Goal: Task Accomplishment & Management: Manage account settings

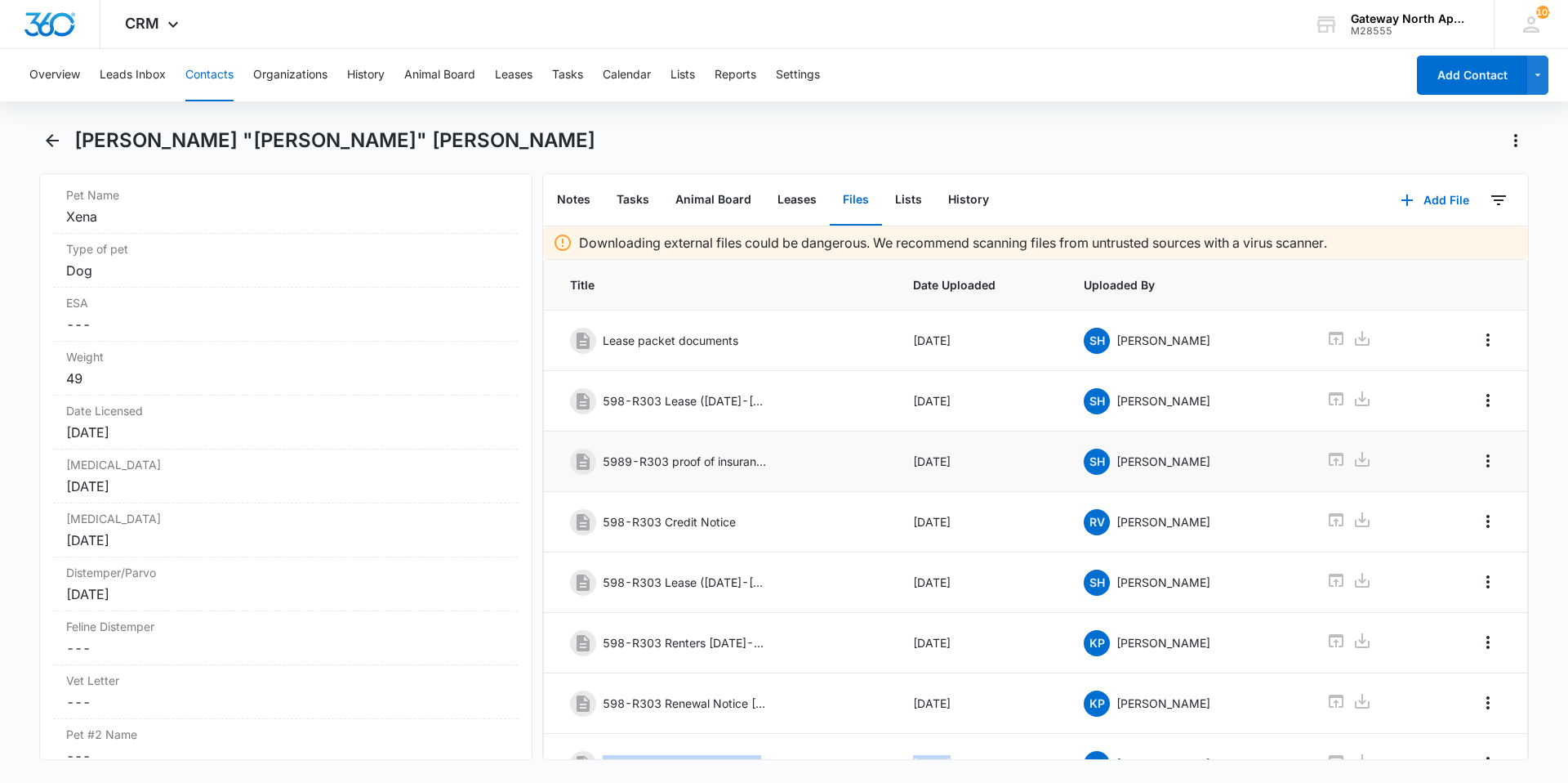
scroll to position [57, 0]
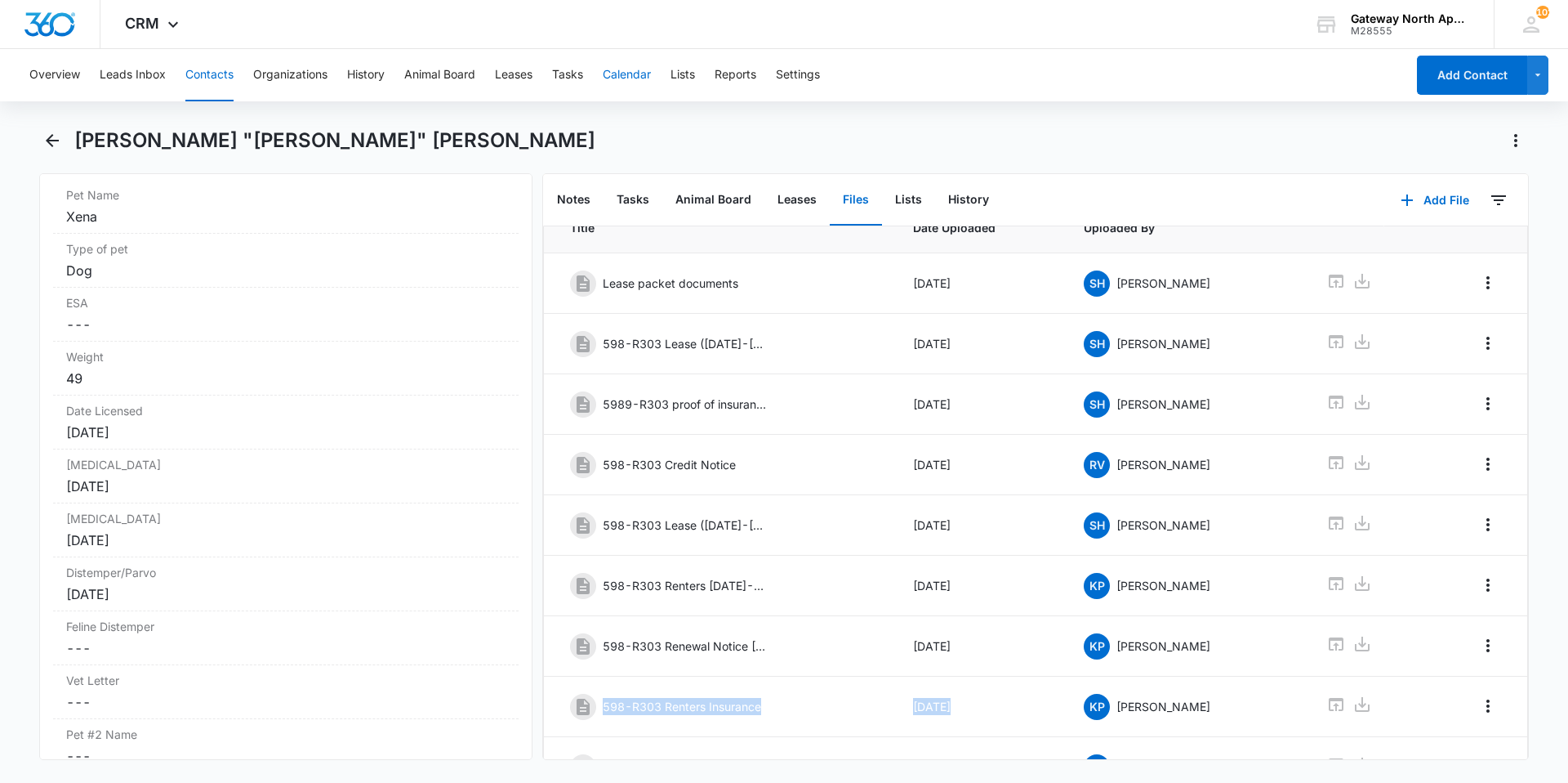
drag, startPoint x: 611, startPoint y: 56, endPoint x: 632, endPoint y: 91, distance: 40.8
click at [622, 87] on div "CRM Apps Reputation Websites Forms CRM Email Social Content Ads Intelligence Fi…" at bounding box center [784, 390] width 1568 height 780
drag, startPoint x: 69, startPoint y: 156, endPoint x: 60, endPoint y: 150, distance: 10.8
click at [67, 154] on div "[PERSON_NAME] "[PERSON_NAME]" [PERSON_NAME]" at bounding box center [784, 150] width 1490 height 45
click at [55, 147] on icon "Back" at bounding box center [52, 140] width 19 height 19
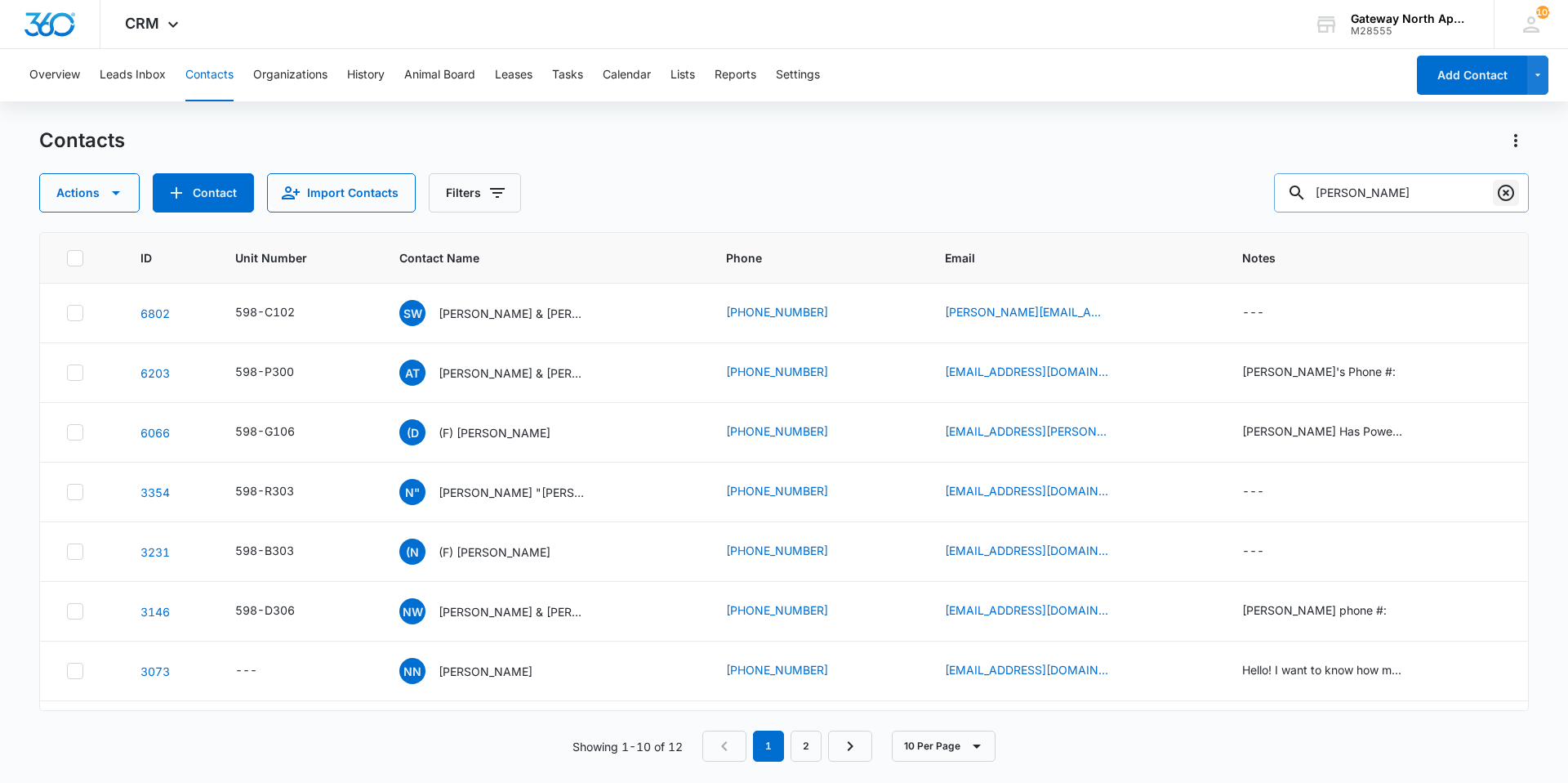
click at [1508, 195] on icon "Clear" at bounding box center [1506, 192] width 16 height 16
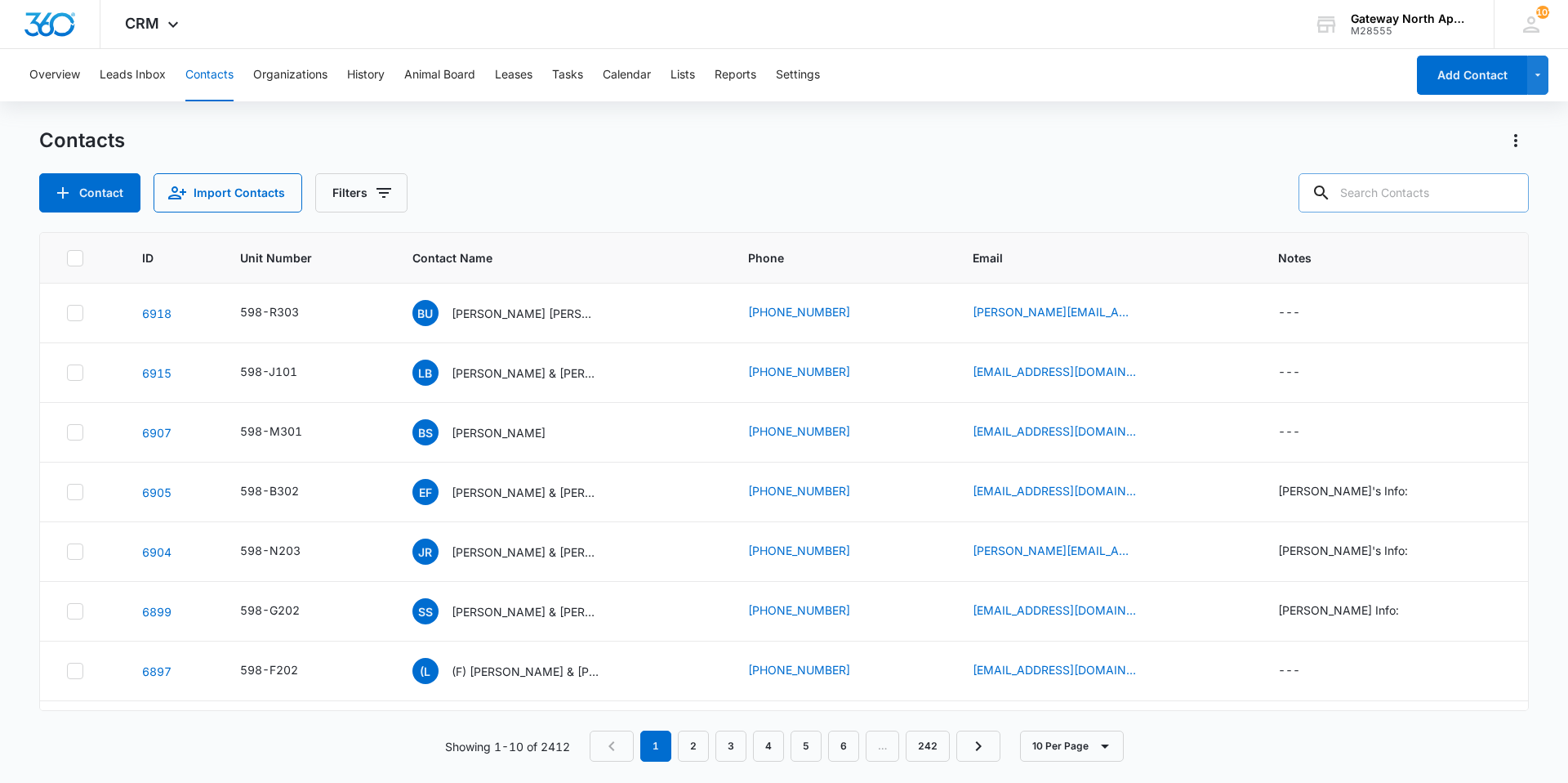
click at [1425, 191] on input "text" at bounding box center [1413, 192] width 230 height 40
type input "K103"
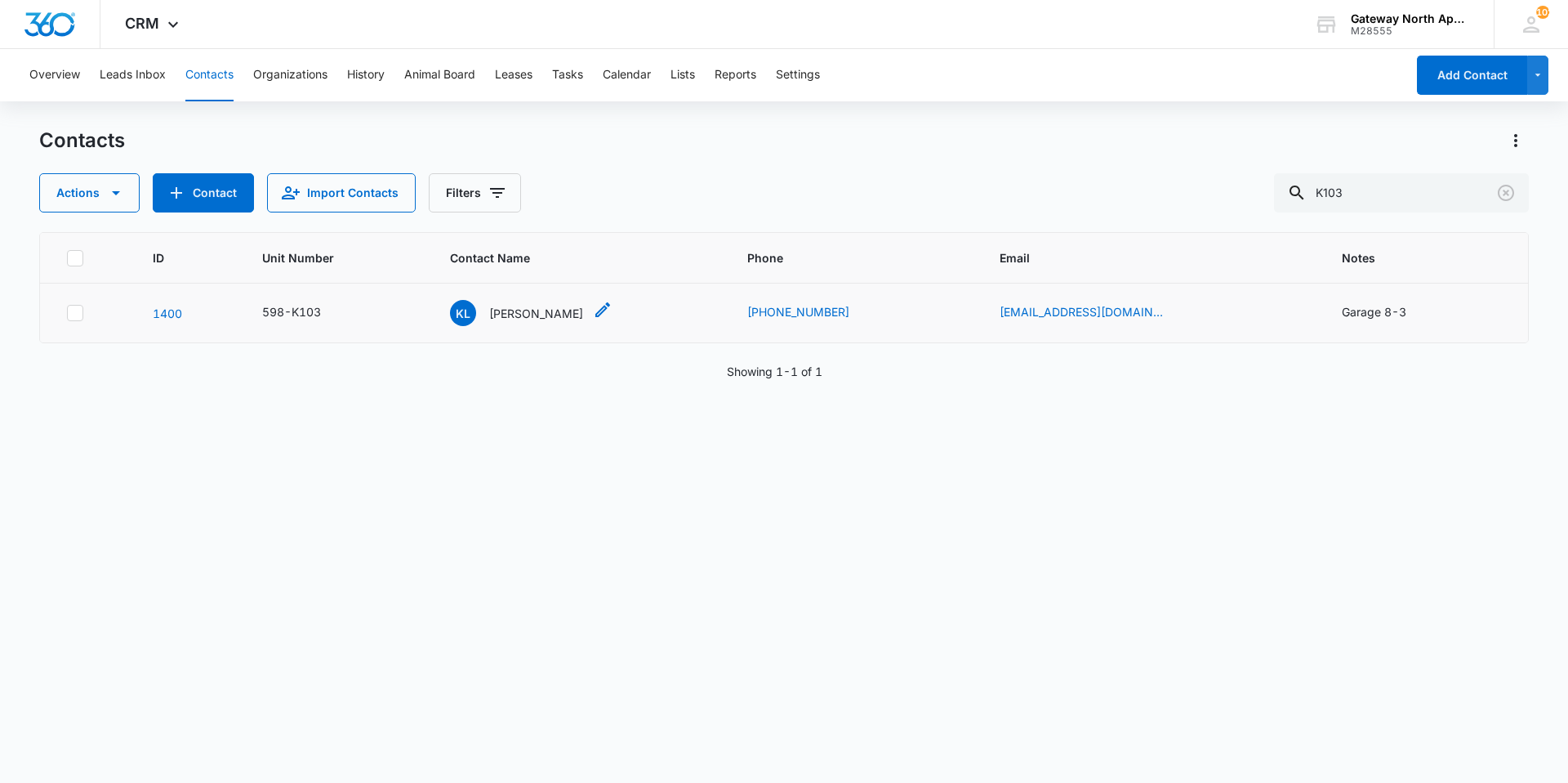
click at [558, 306] on p "[PERSON_NAME]" at bounding box center [535, 313] width 94 height 17
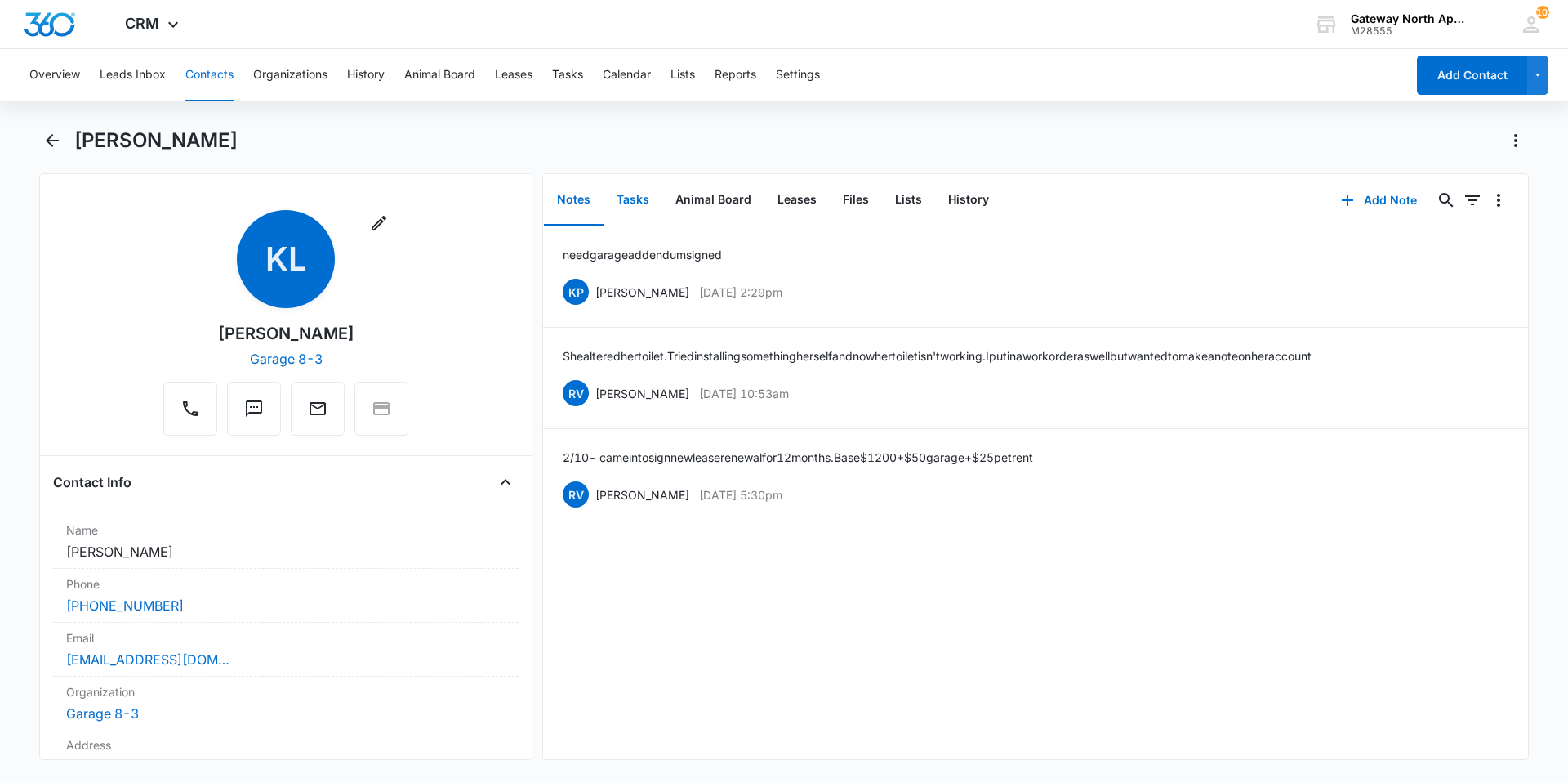
click at [631, 198] on button "Tasks" at bounding box center [633, 200] width 59 height 50
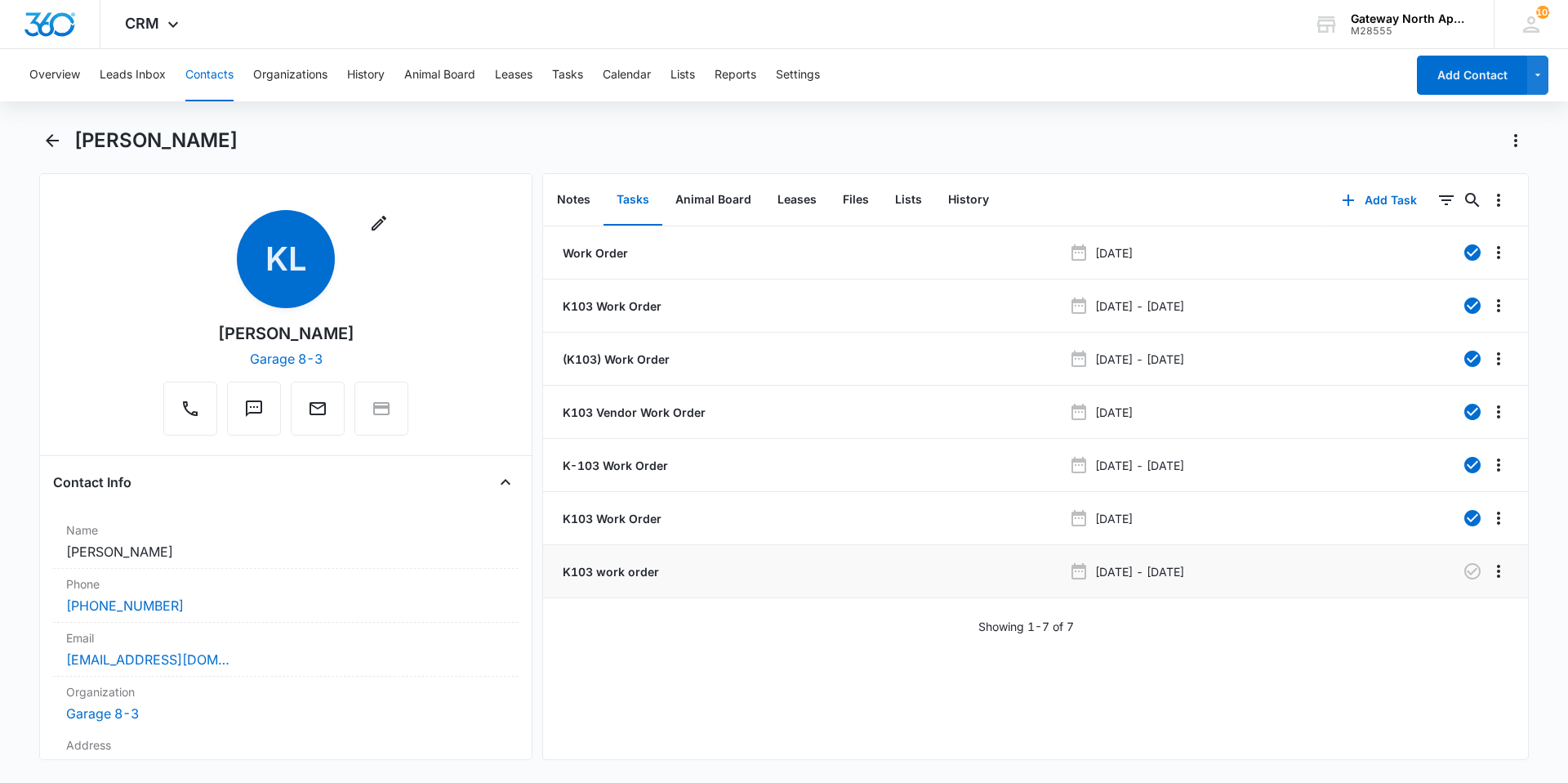
click at [637, 570] on p "K103 work order" at bounding box center [609, 572] width 100 height 17
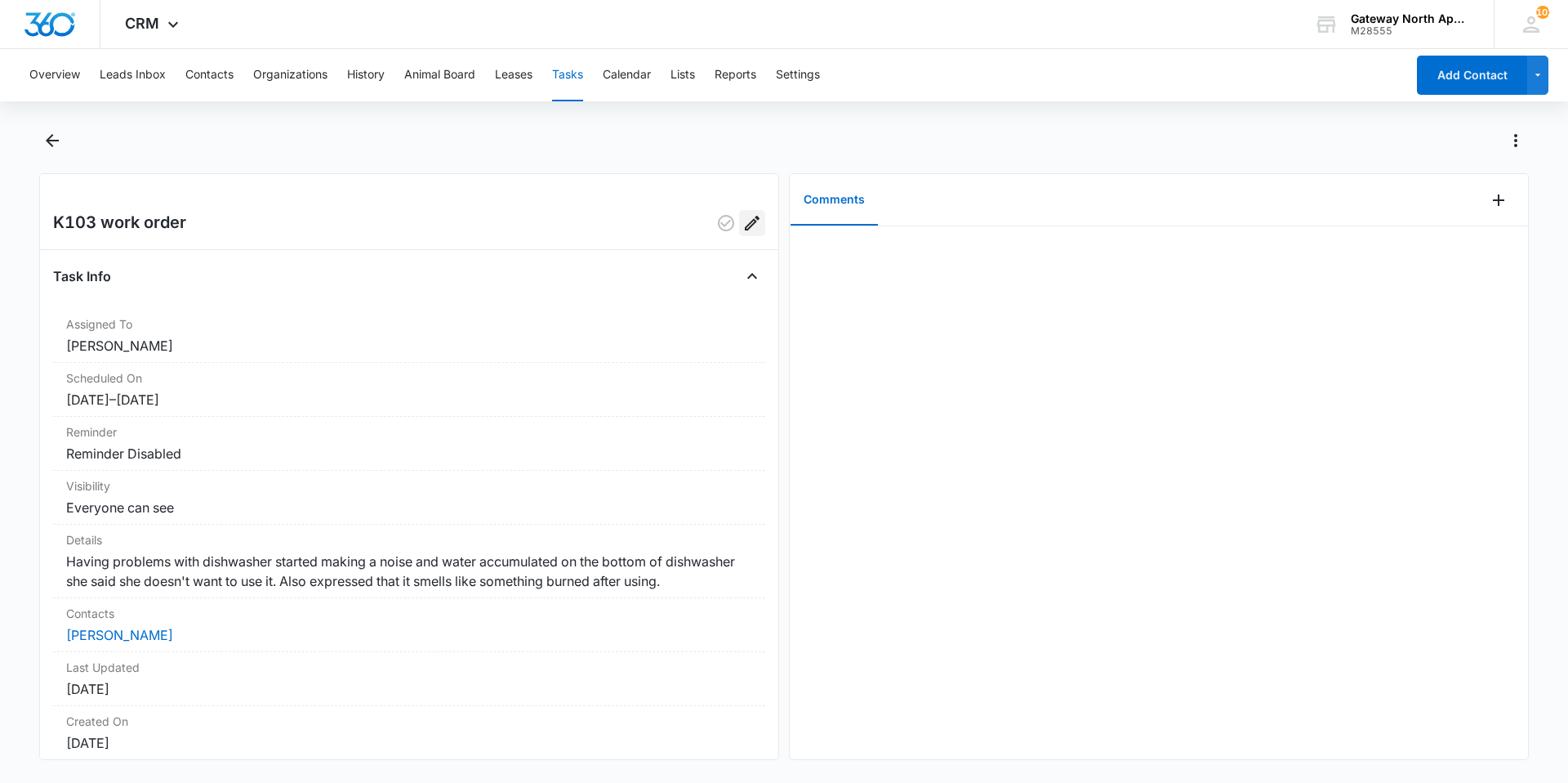
click at [743, 228] on icon "Edit" at bounding box center [753, 223] width 19 height 19
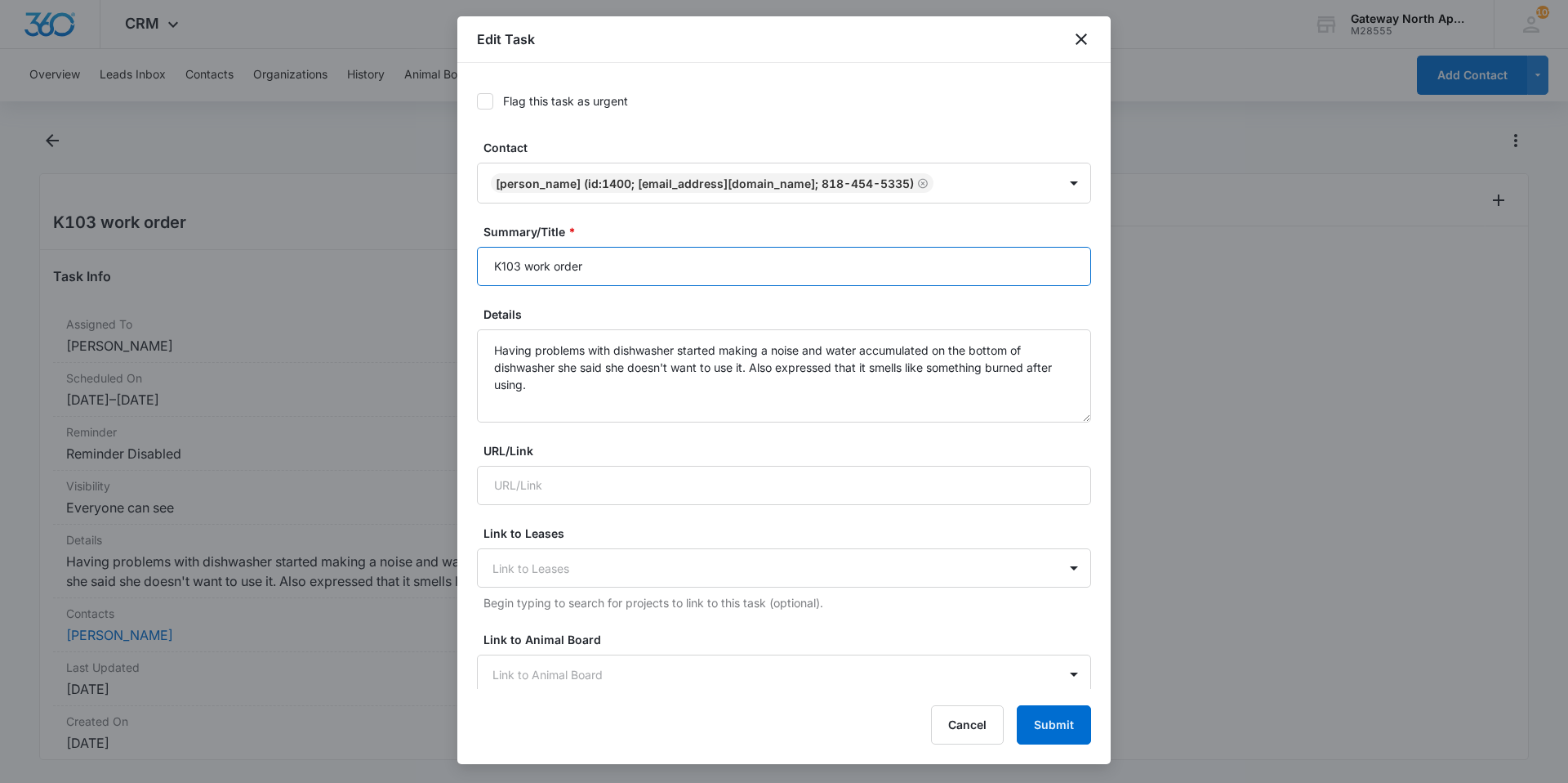
click at [492, 262] on input "K103 work order" at bounding box center [784, 266] width 614 height 40
type input "598-K103 work order"
click at [613, 392] on textarea "Having problems with dishwasher started making a noise and water accumulated on…" at bounding box center [784, 376] width 614 height 93
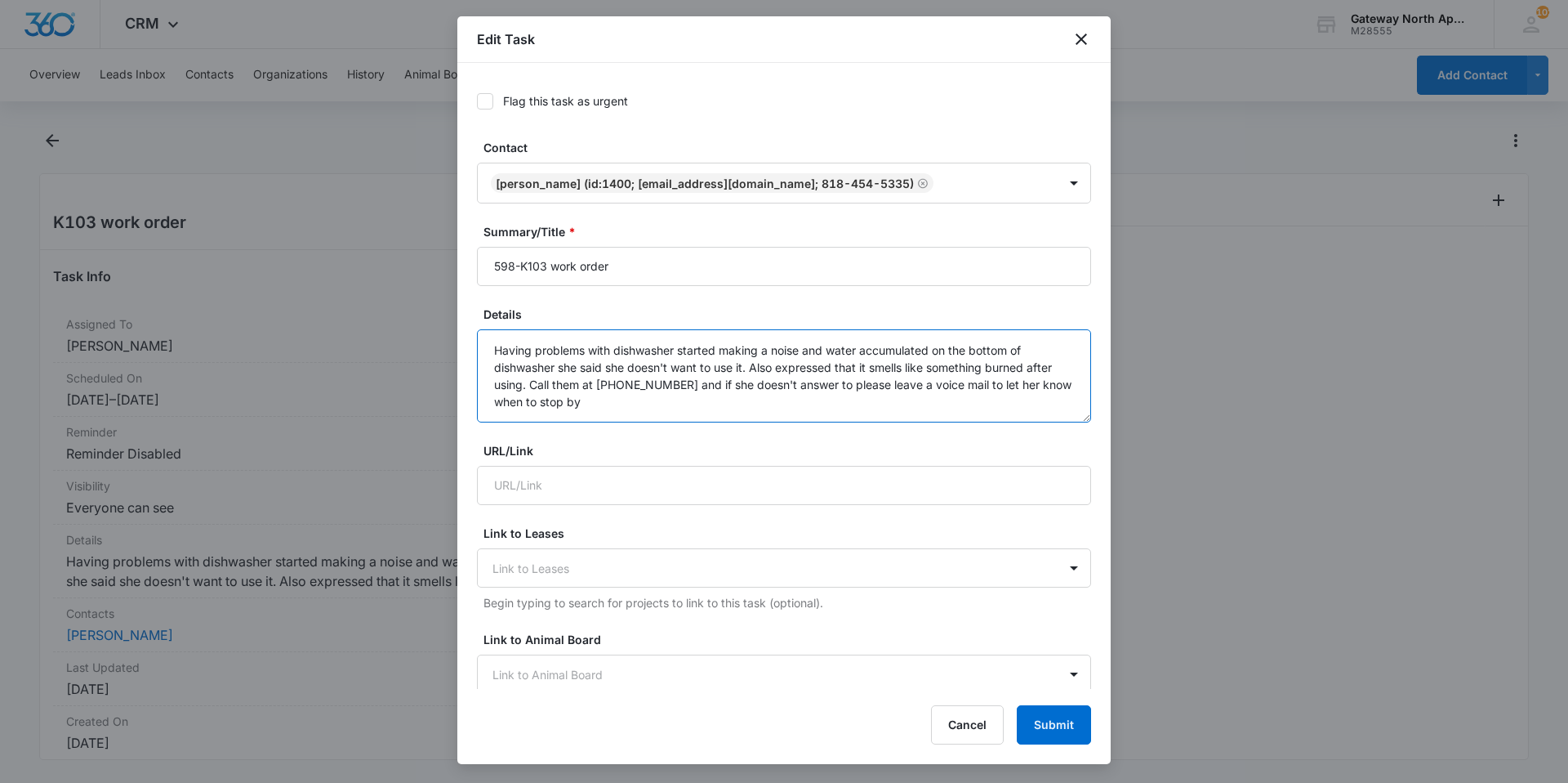
click at [584, 396] on textarea "Having problems with dishwasher started making a noise and water accumulated on…" at bounding box center [784, 376] width 614 height 93
click at [617, 386] on textarea "Having problems with dishwasher started making a noise and water accumulated on…" at bounding box center [784, 376] width 614 height 93
click at [642, 389] on textarea "Having problems with dishwasher started making a noise and water accumulated on…" at bounding box center [784, 376] width 614 height 93
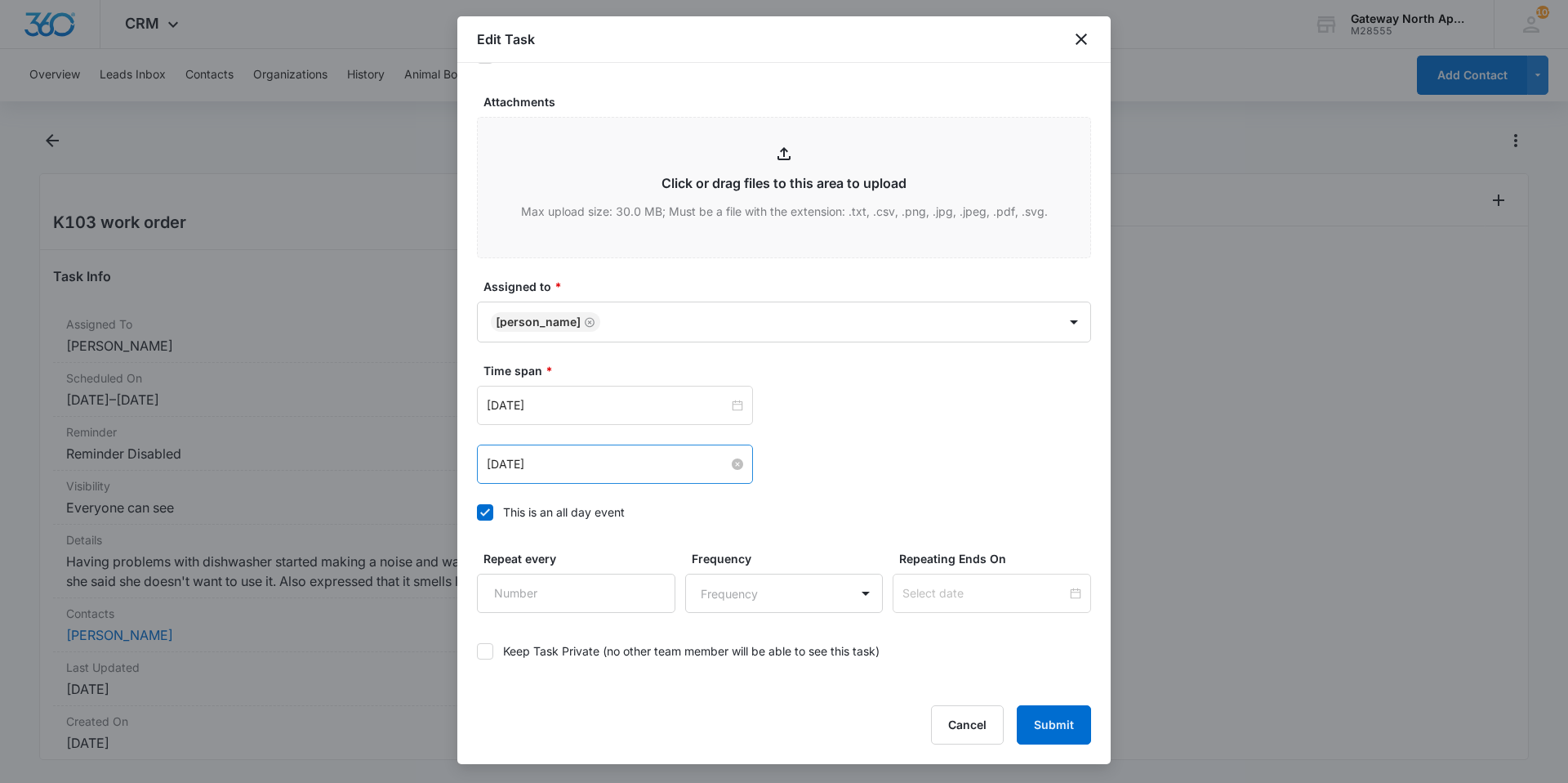
scroll to position [764, 0]
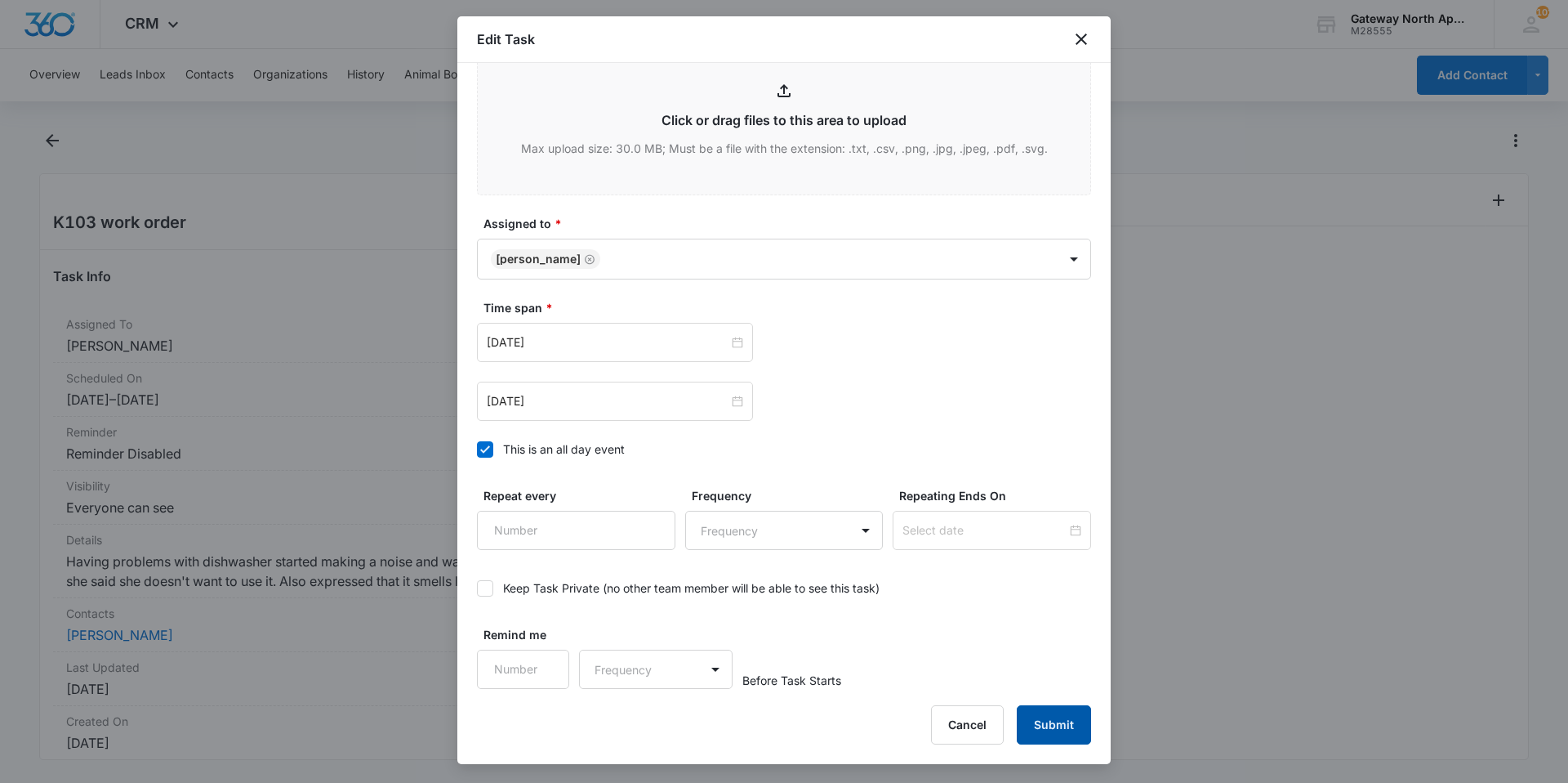
type textarea "Having problems with dishwasher started making a noise and water accumulated on…"
click at [1045, 721] on button "Submit" at bounding box center [1054, 725] width 74 height 40
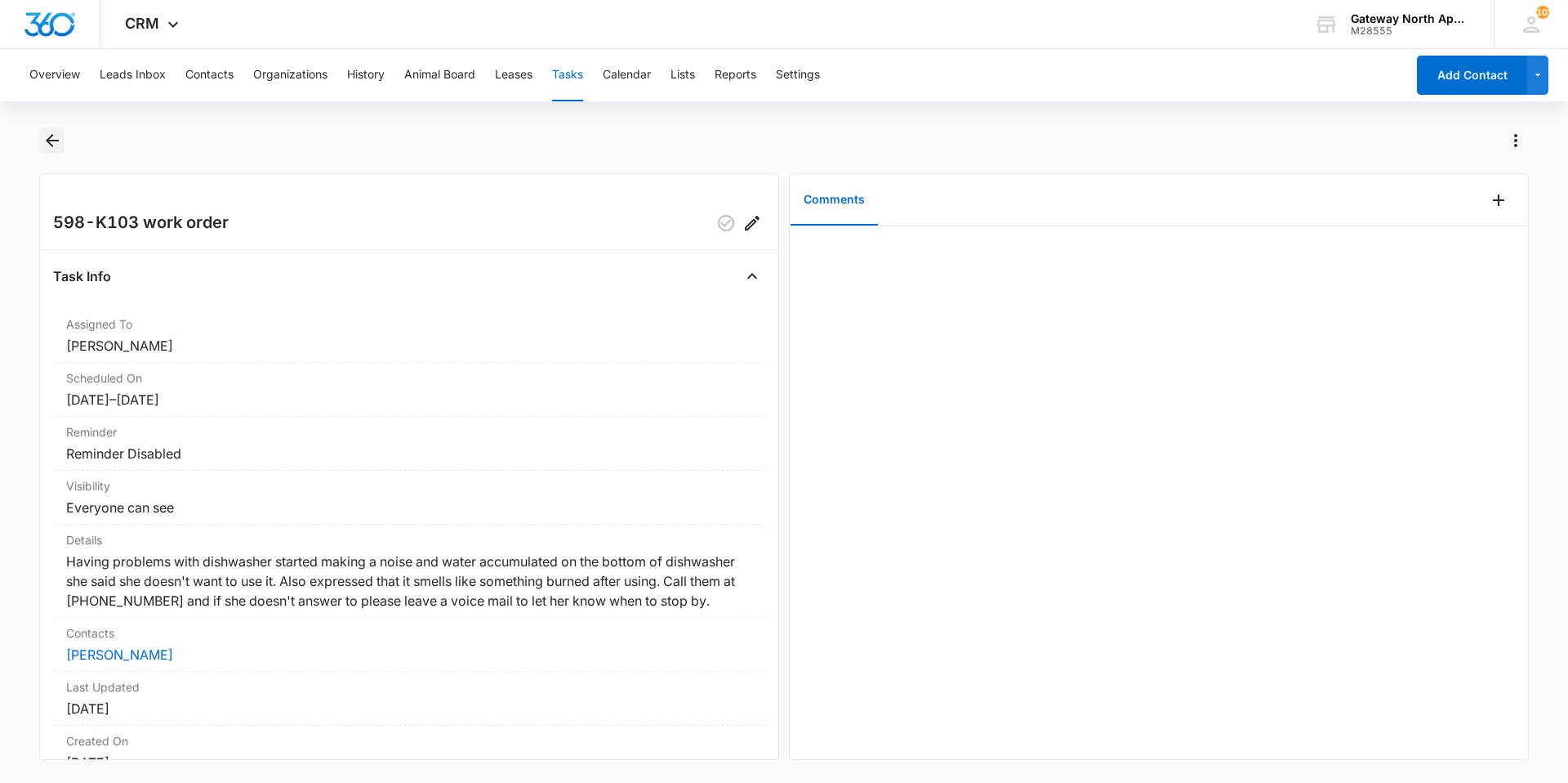
click at [45, 132] on icon "Back" at bounding box center [52, 140] width 19 height 19
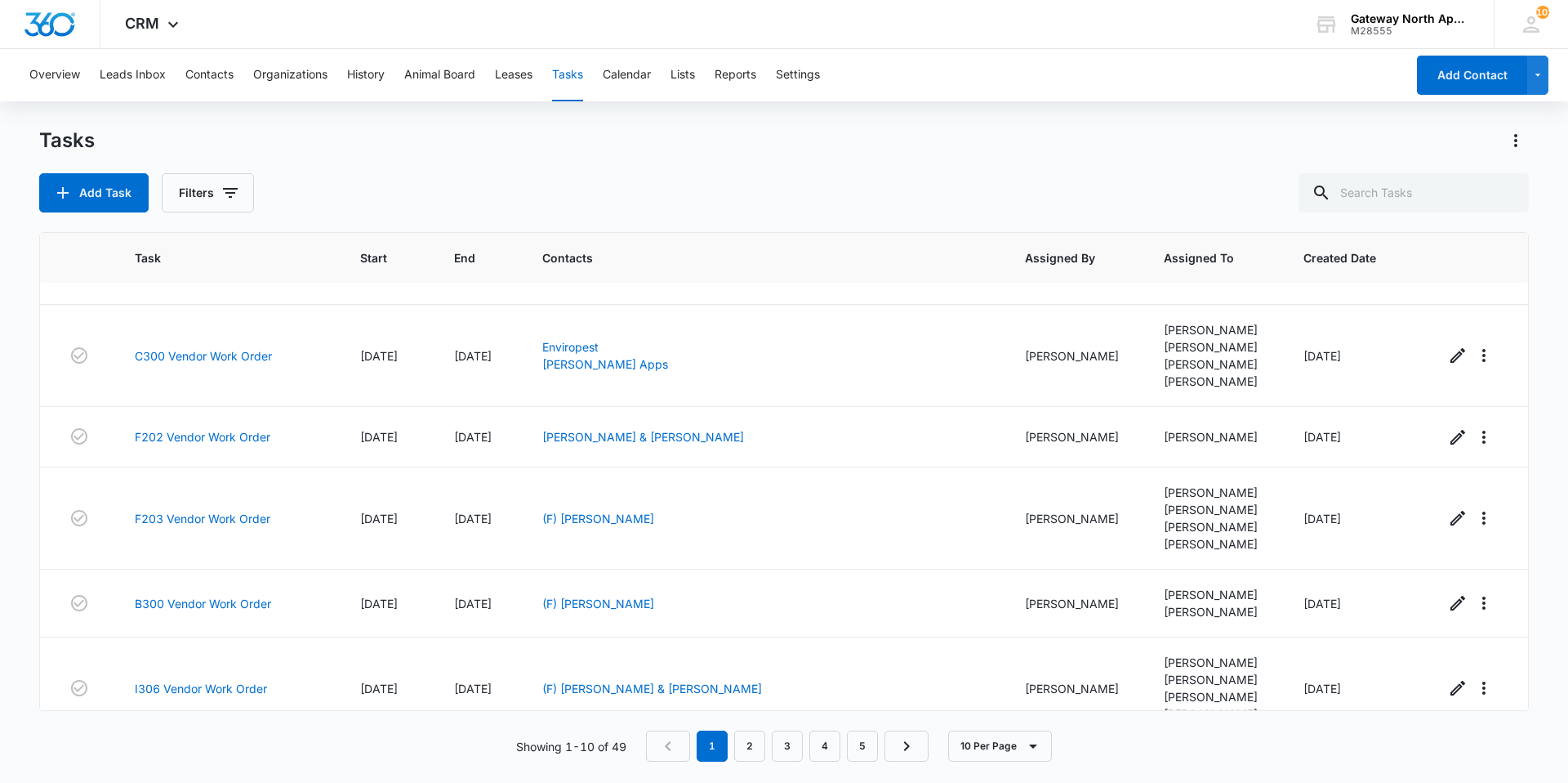
scroll to position [325, 0]
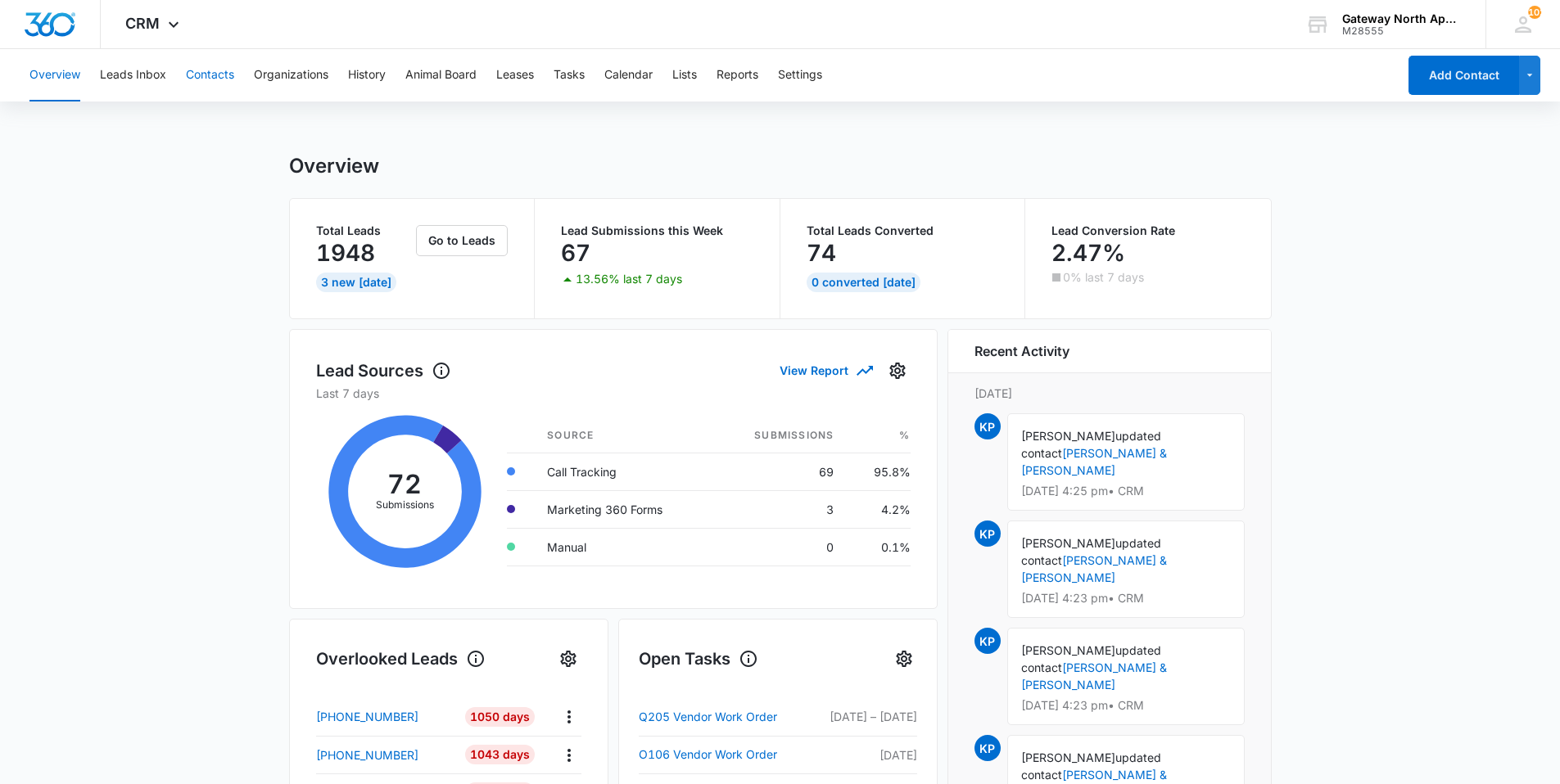
click at [207, 75] on button "Contacts" at bounding box center [210, 75] width 48 height 52
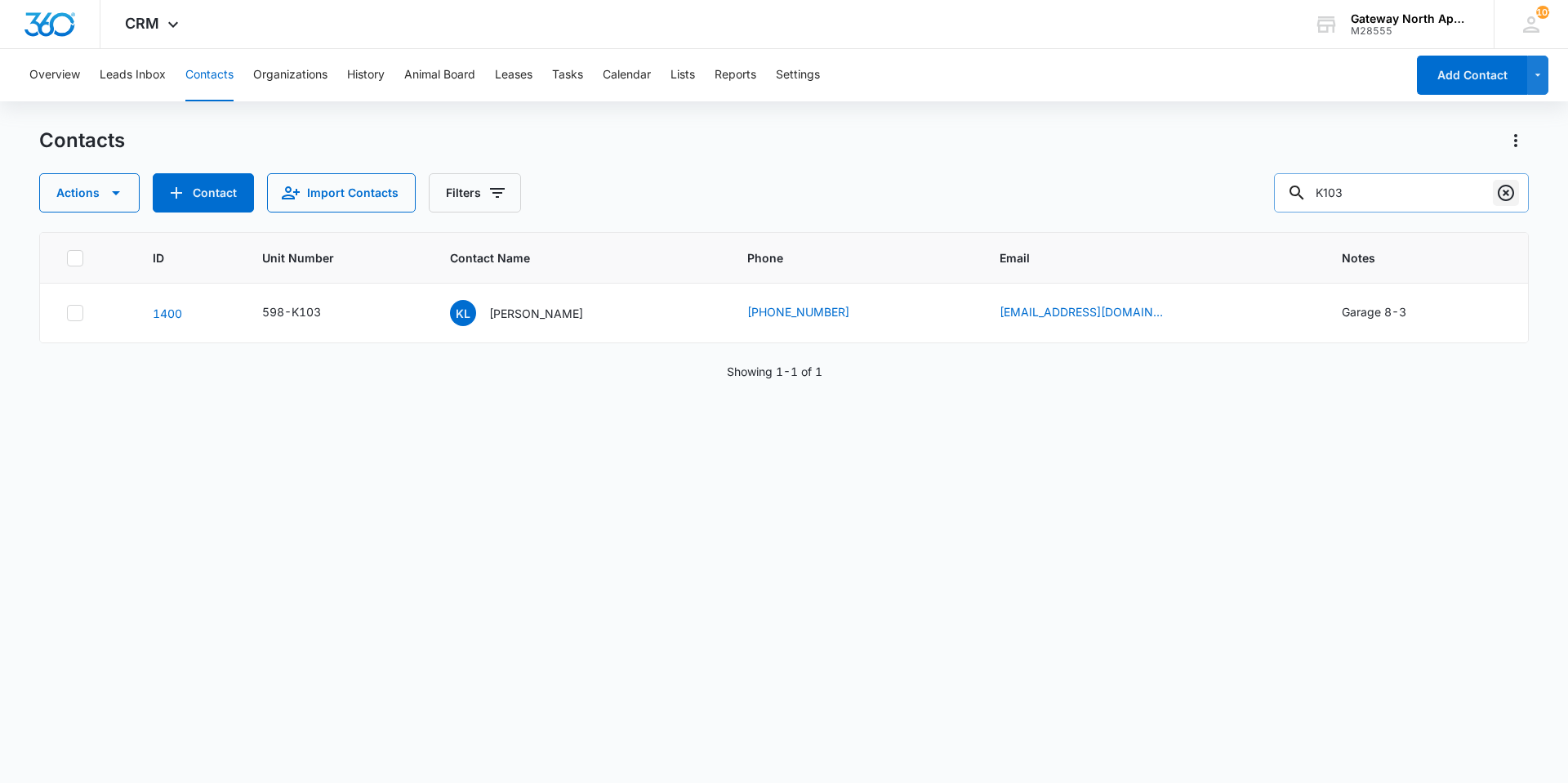
click at [1512, 193] on icon "Clear" at bounding box center [1506, 192] width 19 height 19
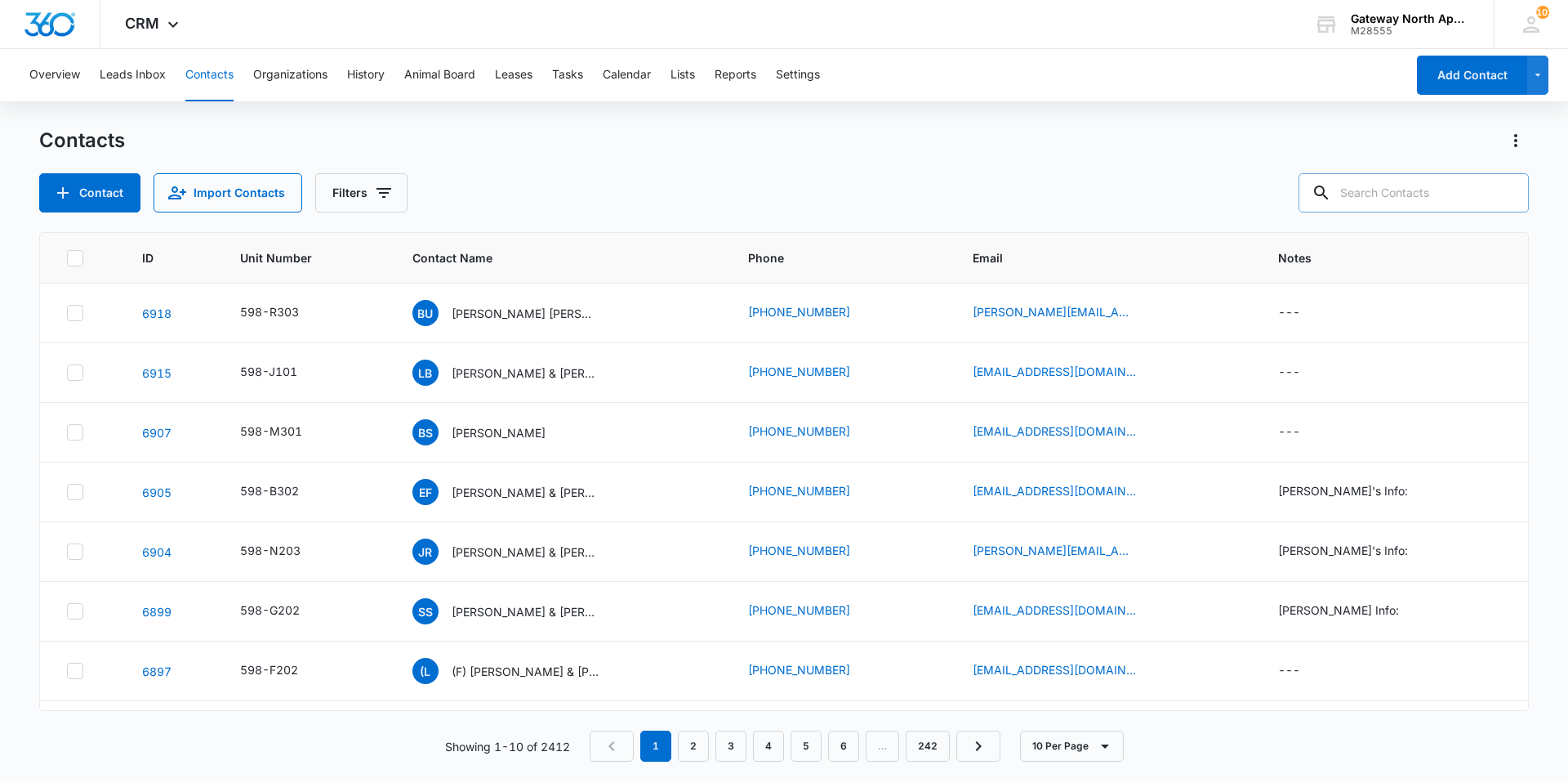
click at [1453, 189] on input "text" at bounding box center [1413, 192] width 230 height 40
type input "Q302"
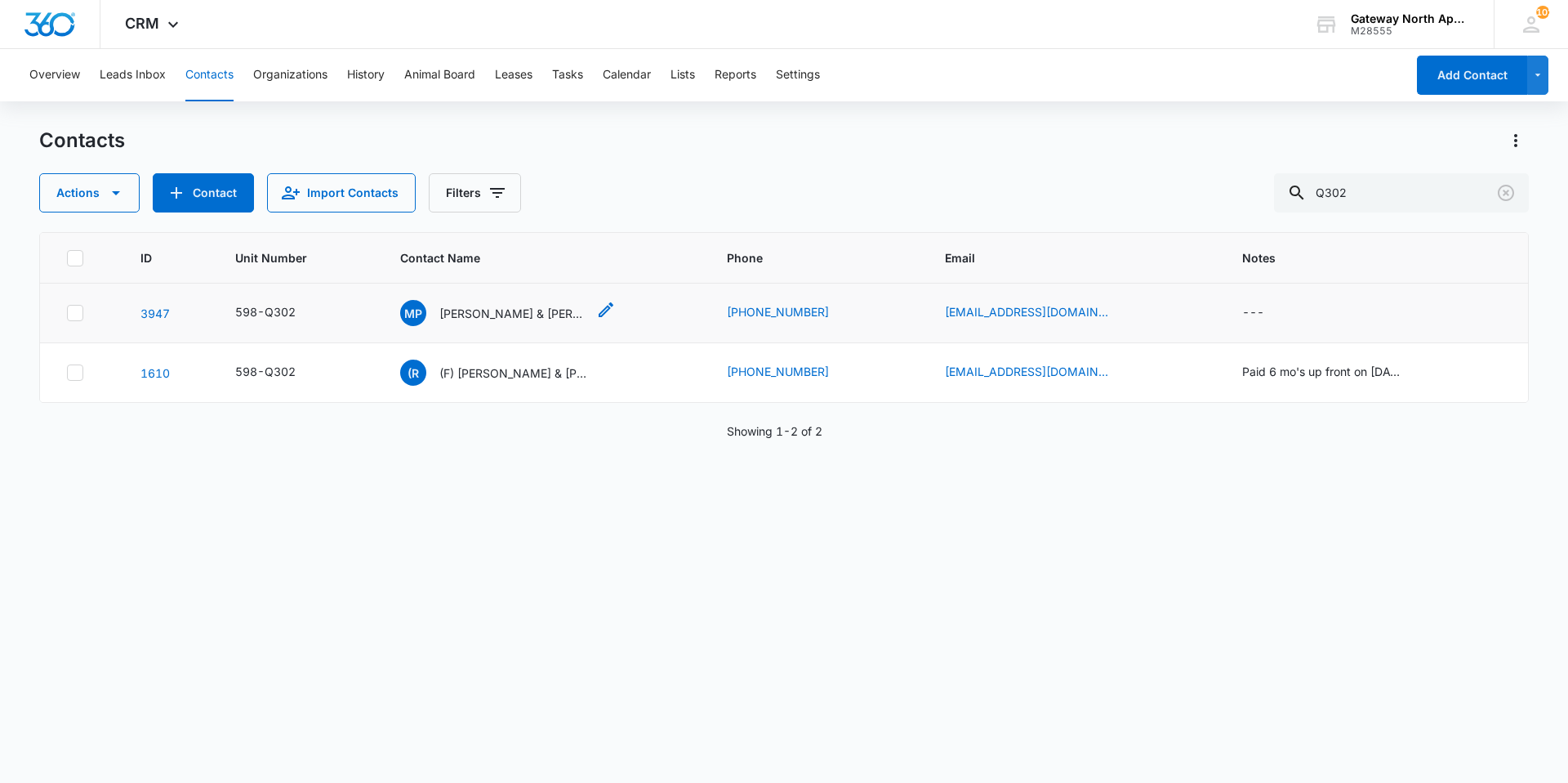
click at [510, 315] on p "[PERSON_NAME] & [PERSON_NAME]" at bounding box center [513, 313] width 147 height 17
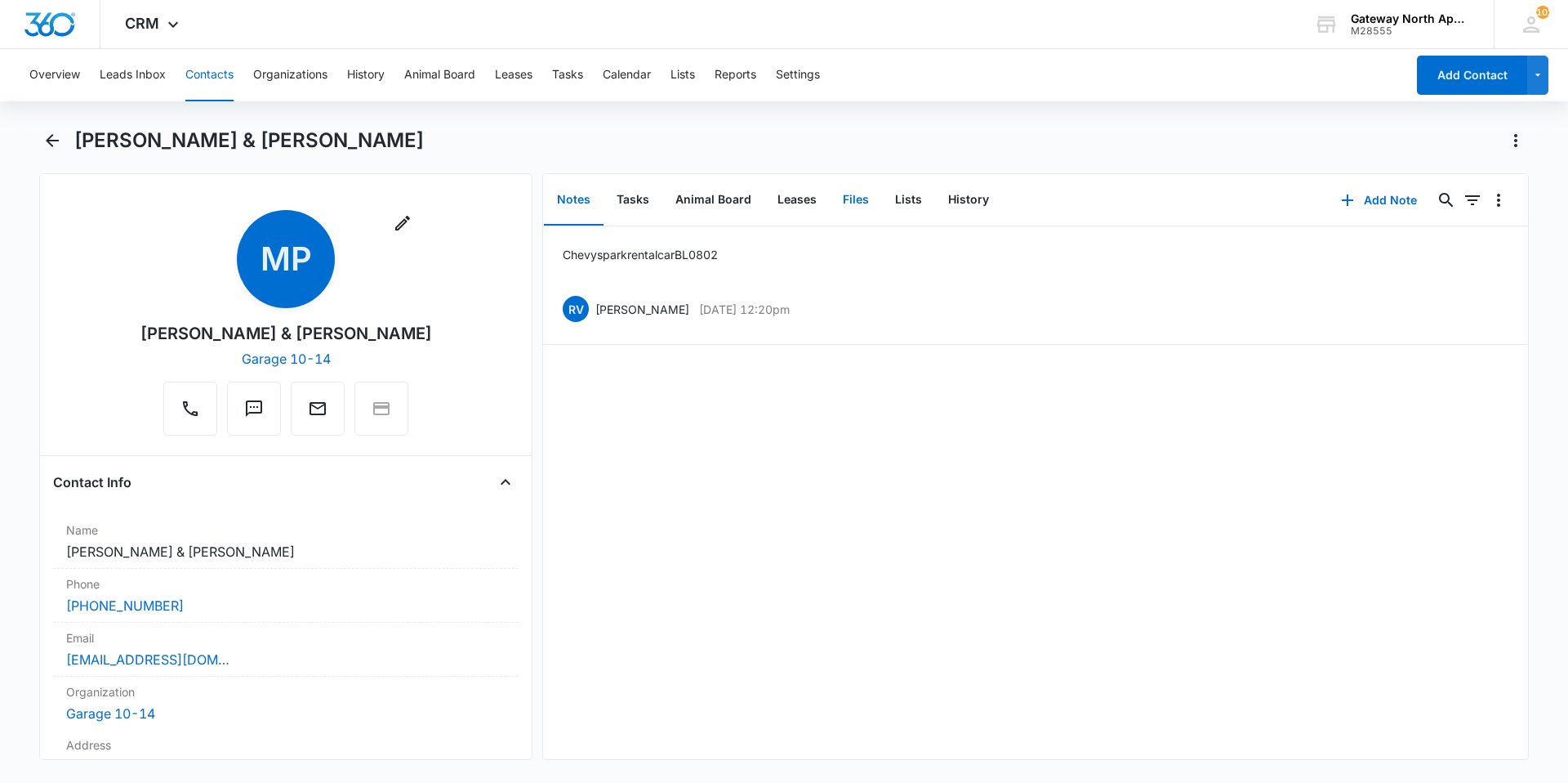
click at [843, 204] on button "Files" at bounding box center [856, 200] width 52 height 50
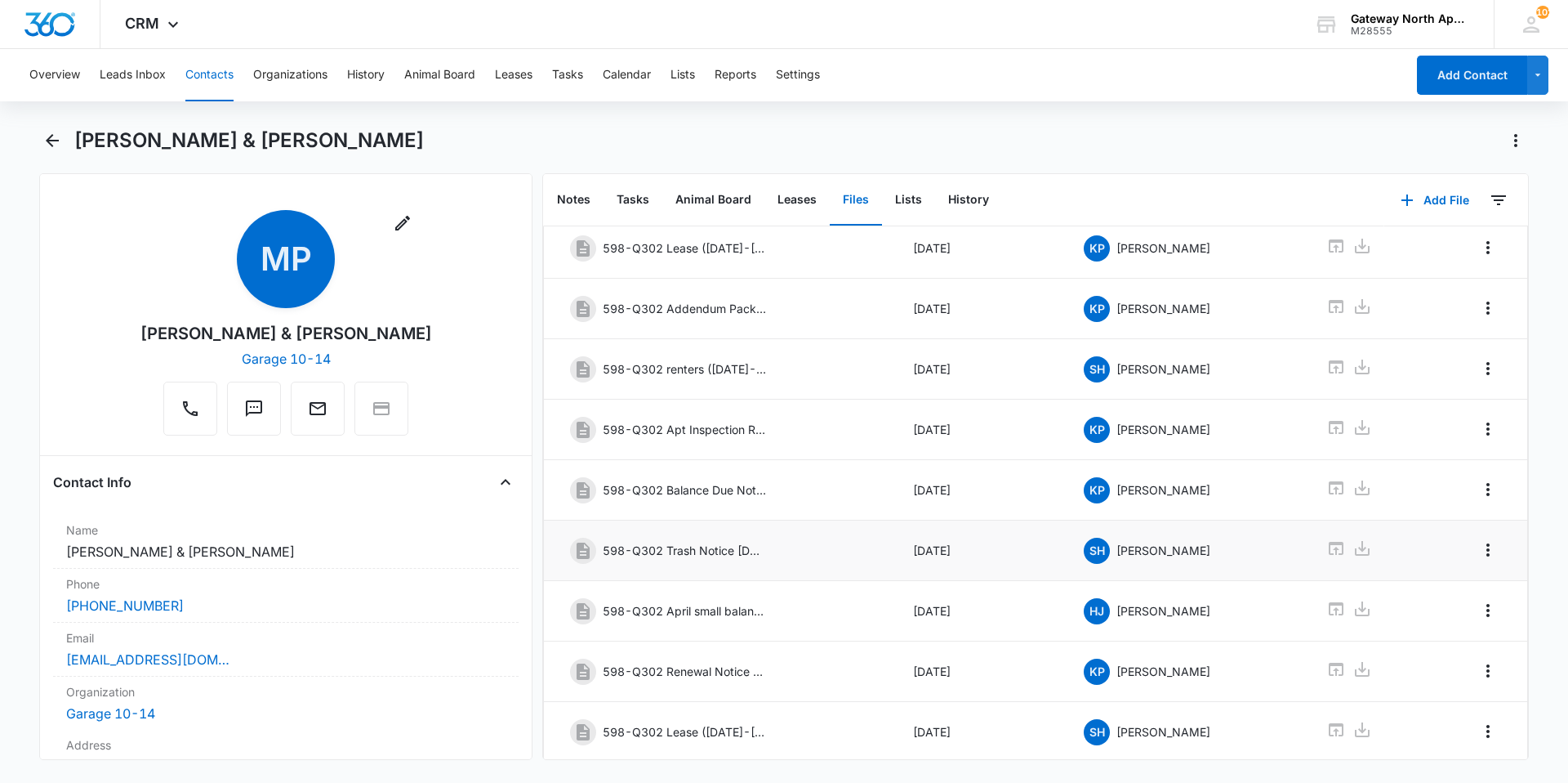
scroll to position [219, 0]
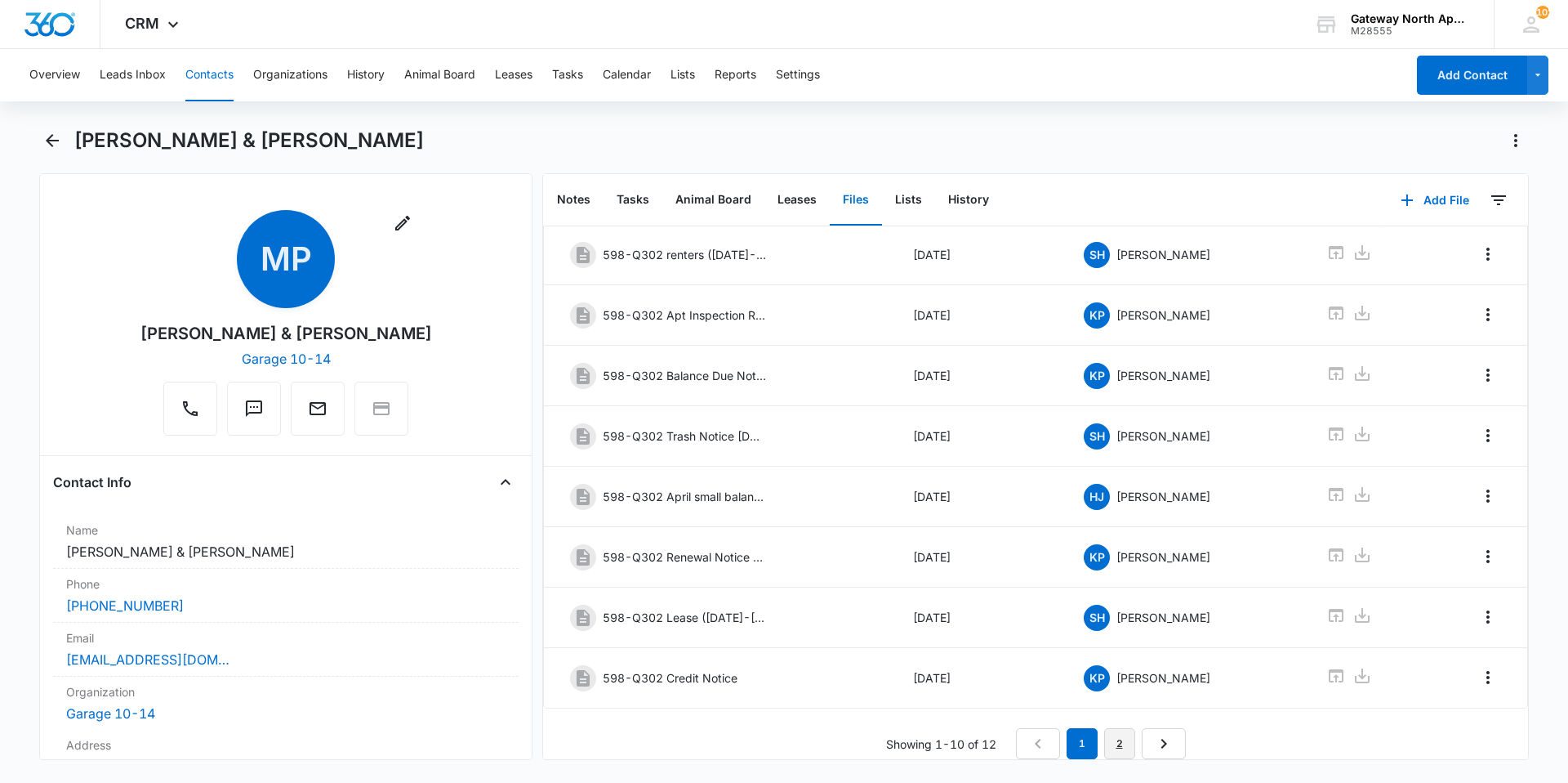
click at [1108, 728] on link "2" at bounding box center [1120, 743] width 31 height 31
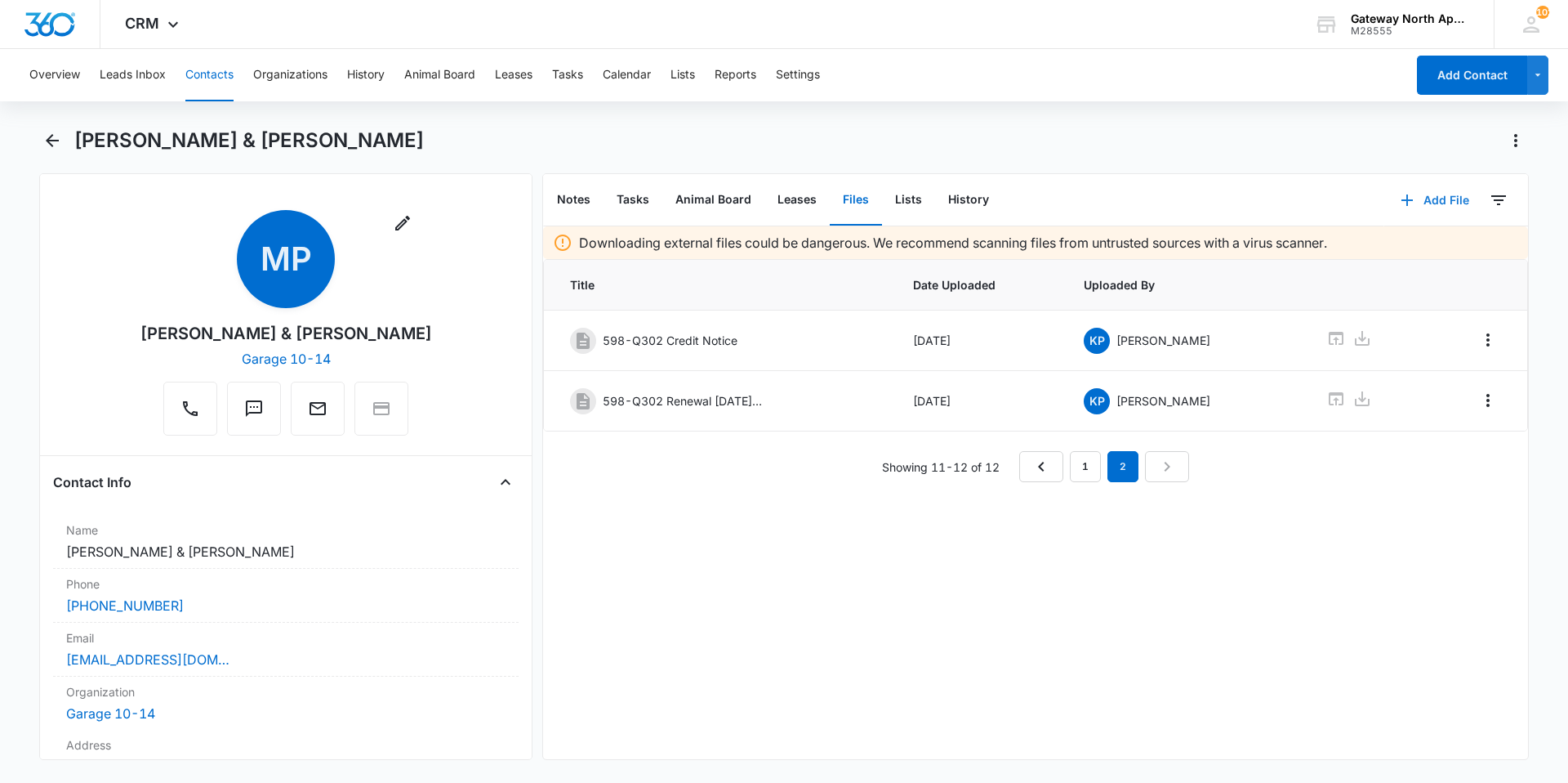
click at [1401, 198] on icon "button" at bounding box center [1408, 200] width 19 height 19
click at [1381, 256] on div "Upload Files" at bounding box center [1413, 252] width 66 height 12
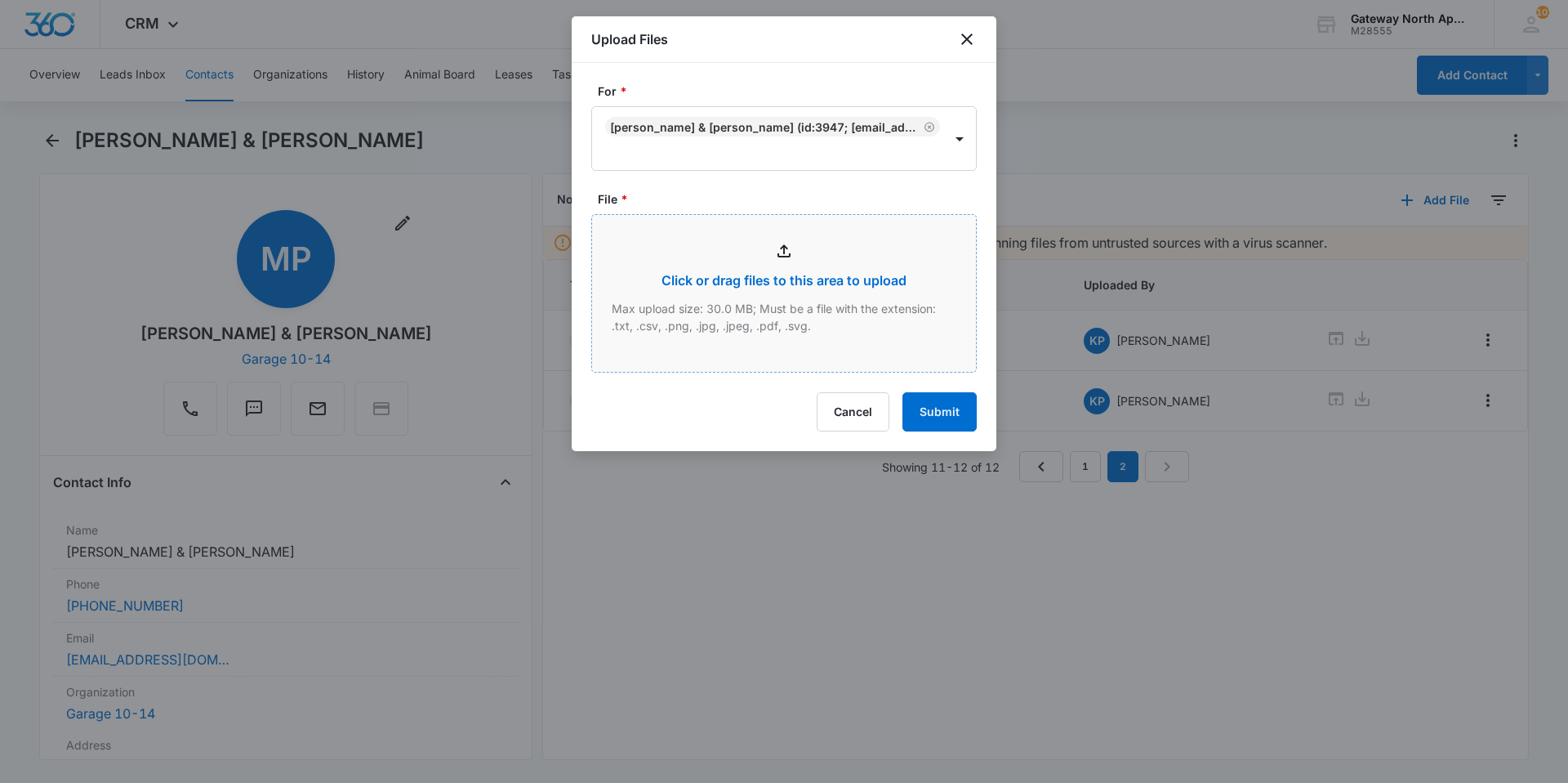
type input "C:\fakepath\Q302_09122025134810.pdf"
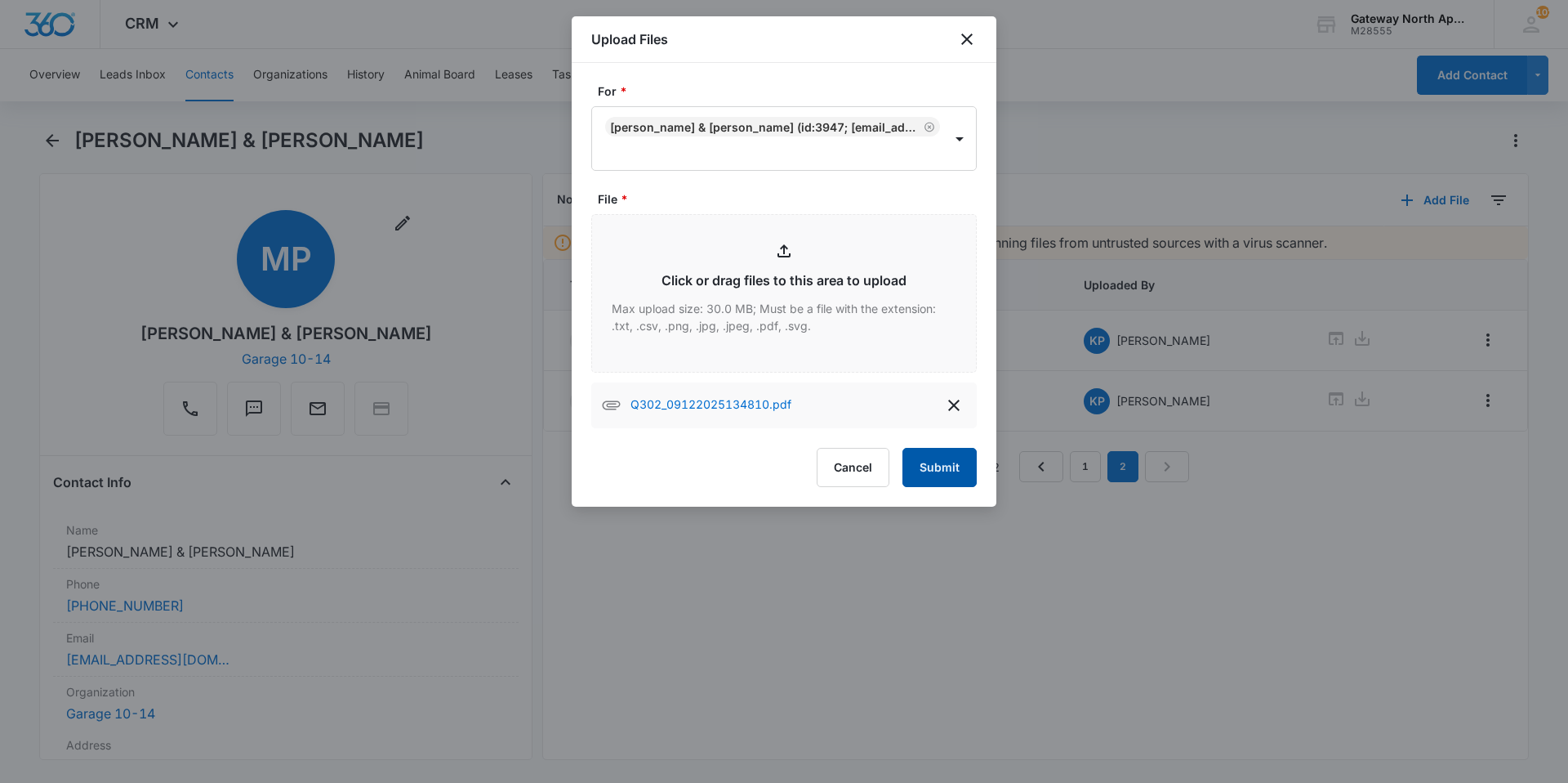
click at [961, 466] on button "Submit" at bounding box center [939, 467] width 74 height 40
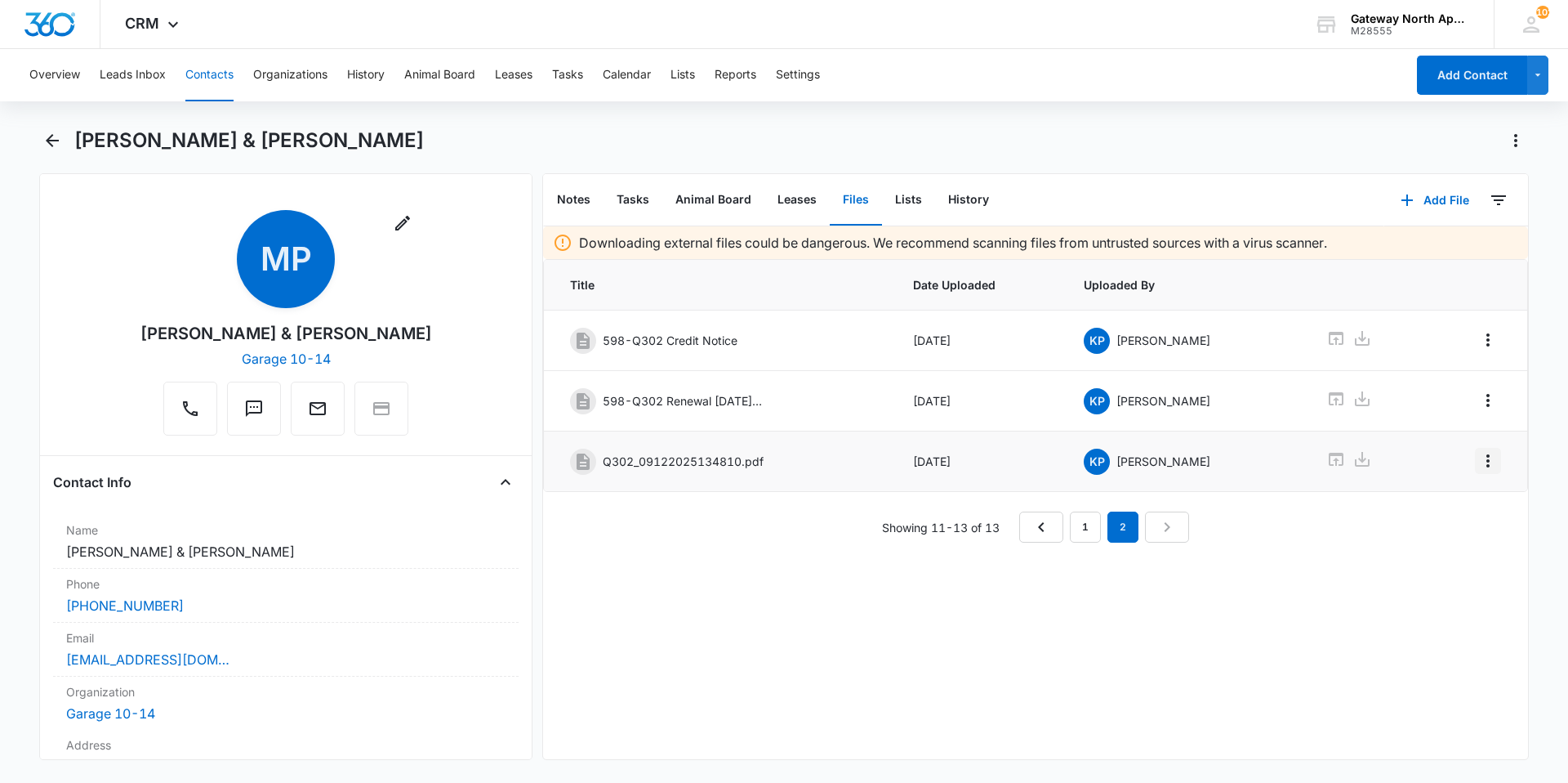
click at [1487, 464] on icon "Overflow Menu" at bounding box center [1488, 461] width 3 height 14
click at [1442, 497] on button "Edit" at bounding box center [1441, 507] width 93 height 24
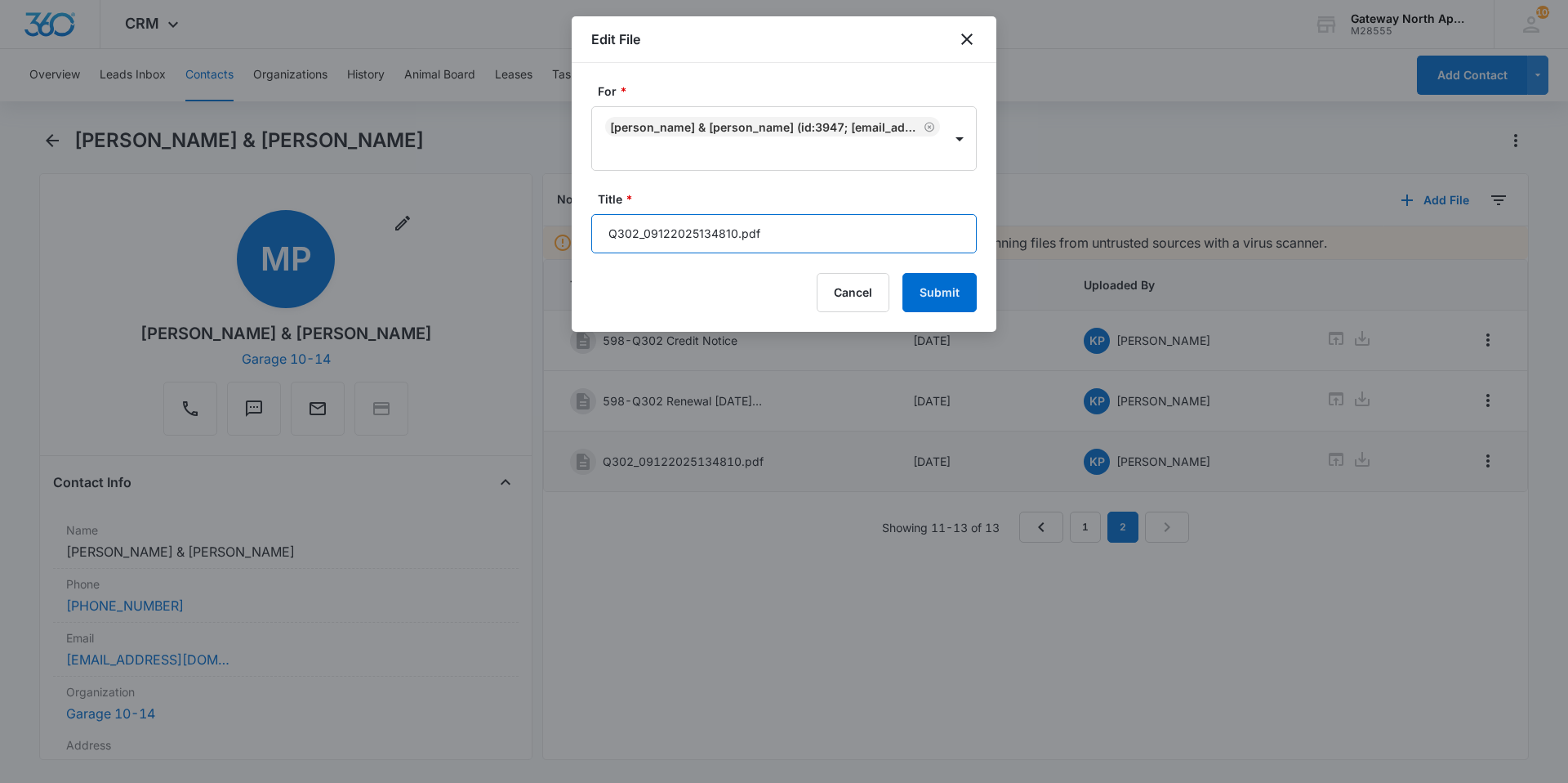
click at [774, 230] on input "Q302_09122025134810.pdf" at bounding box center [784, 234] width 385 height 40
type input "Q"
type input "598-Q302 Updated vehicle information"
click at [956, 294] on button "Submit" at bounding box center [939, 292] width 74 height 40
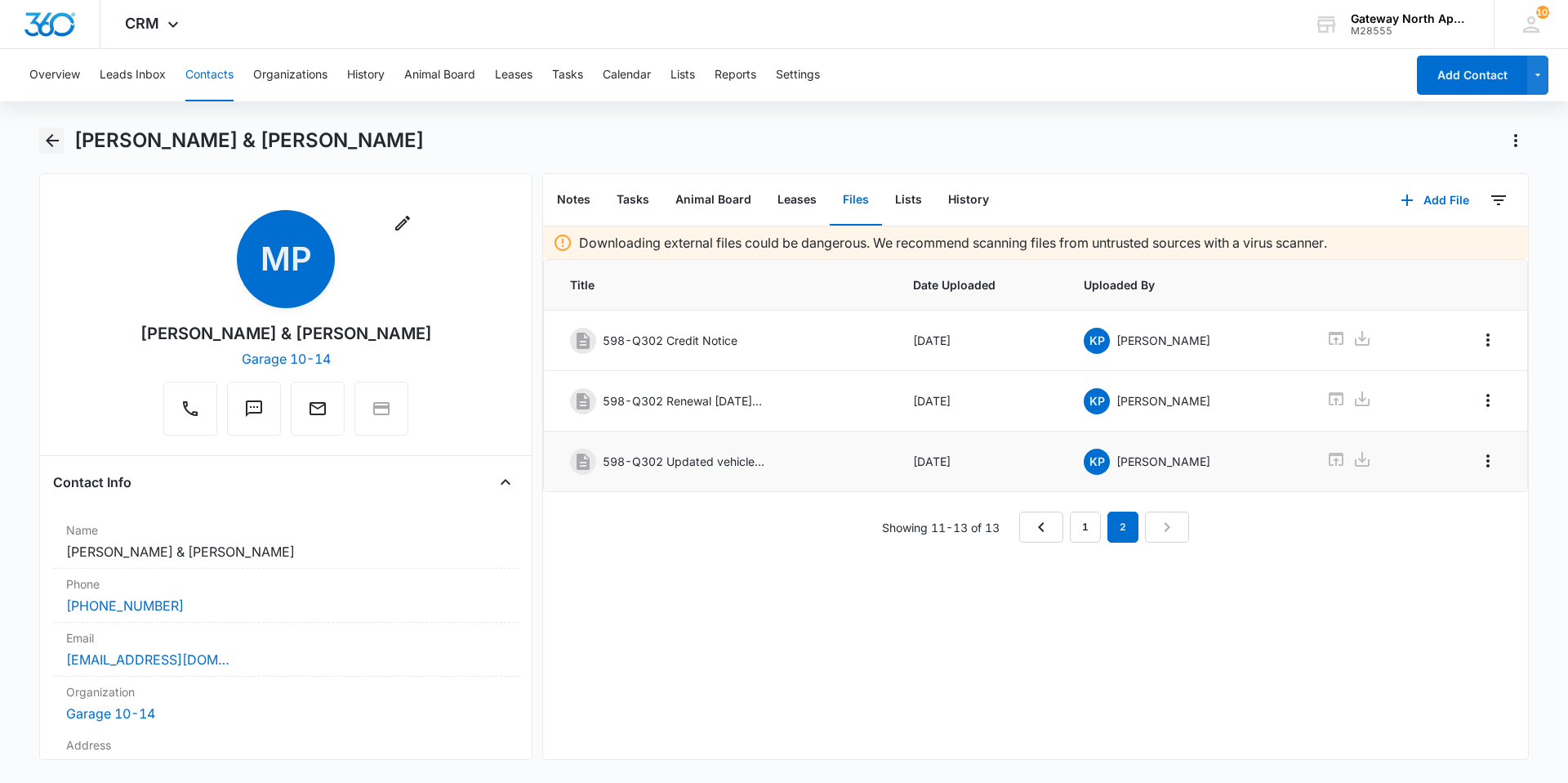
click at [50, 140] on icon "Back" at bounding box center [52, 141] width 14 height 14
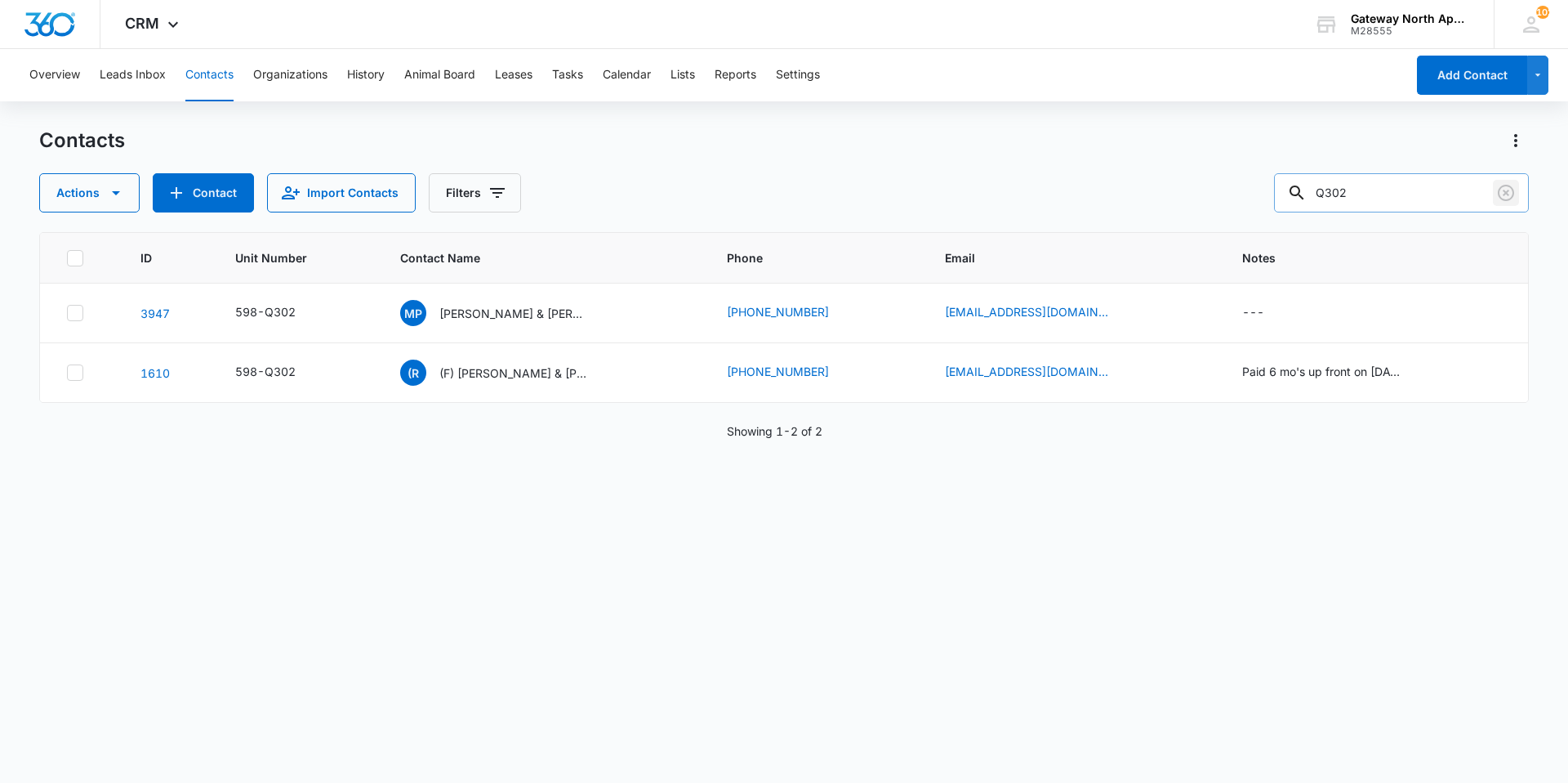
drag, startPoint x: 1504, startPoint y: 192, endPoint x: 1438, endPoint y: 195, distance: 66.1
click at [1504, 192] on icon "Clear" at bounding box center [1506, 192] width 16 height 16
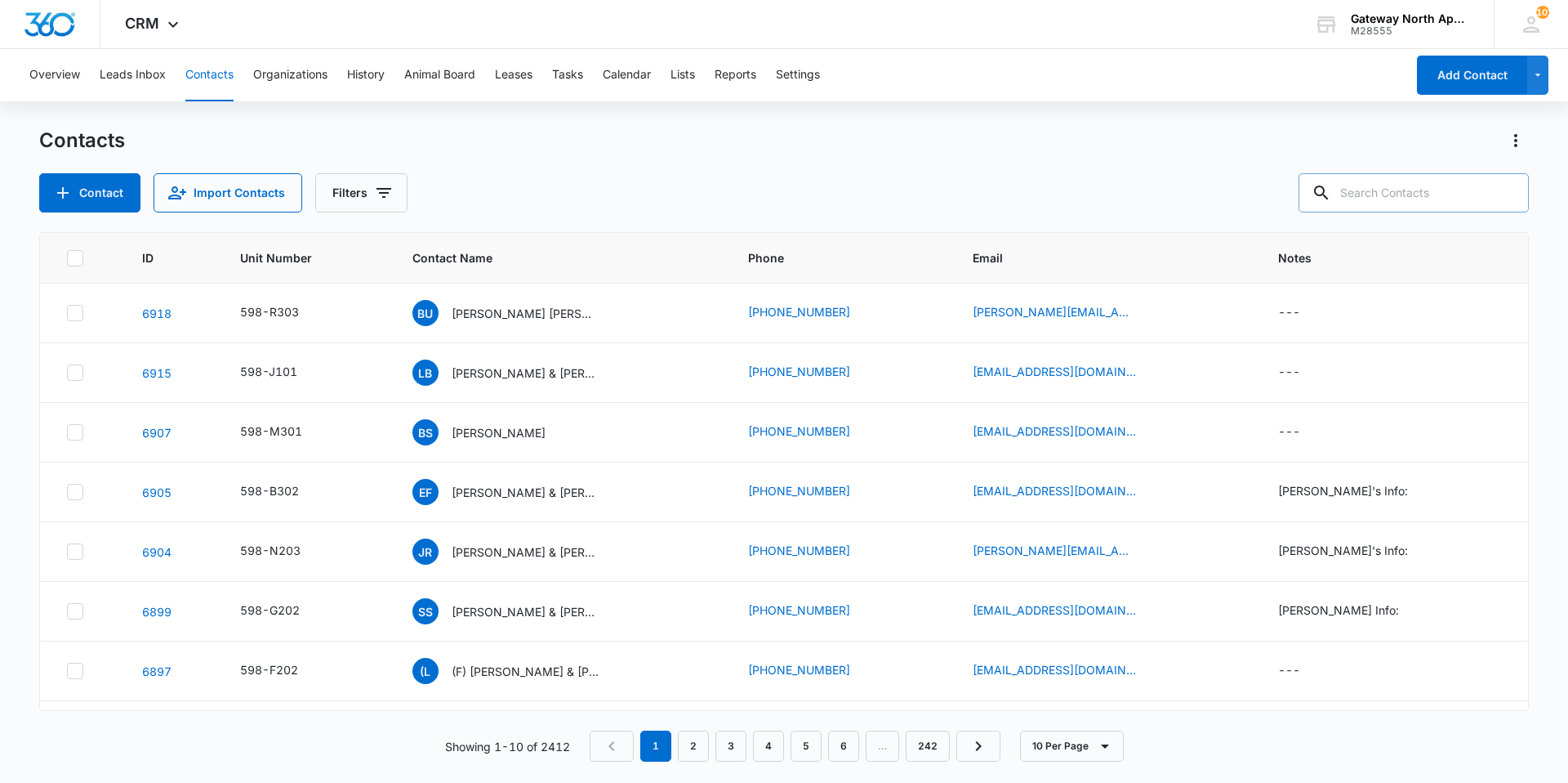
click at [1424, 196] on input "text" at bounding box center [1413, 192] width 230 height 40
type input "g301"
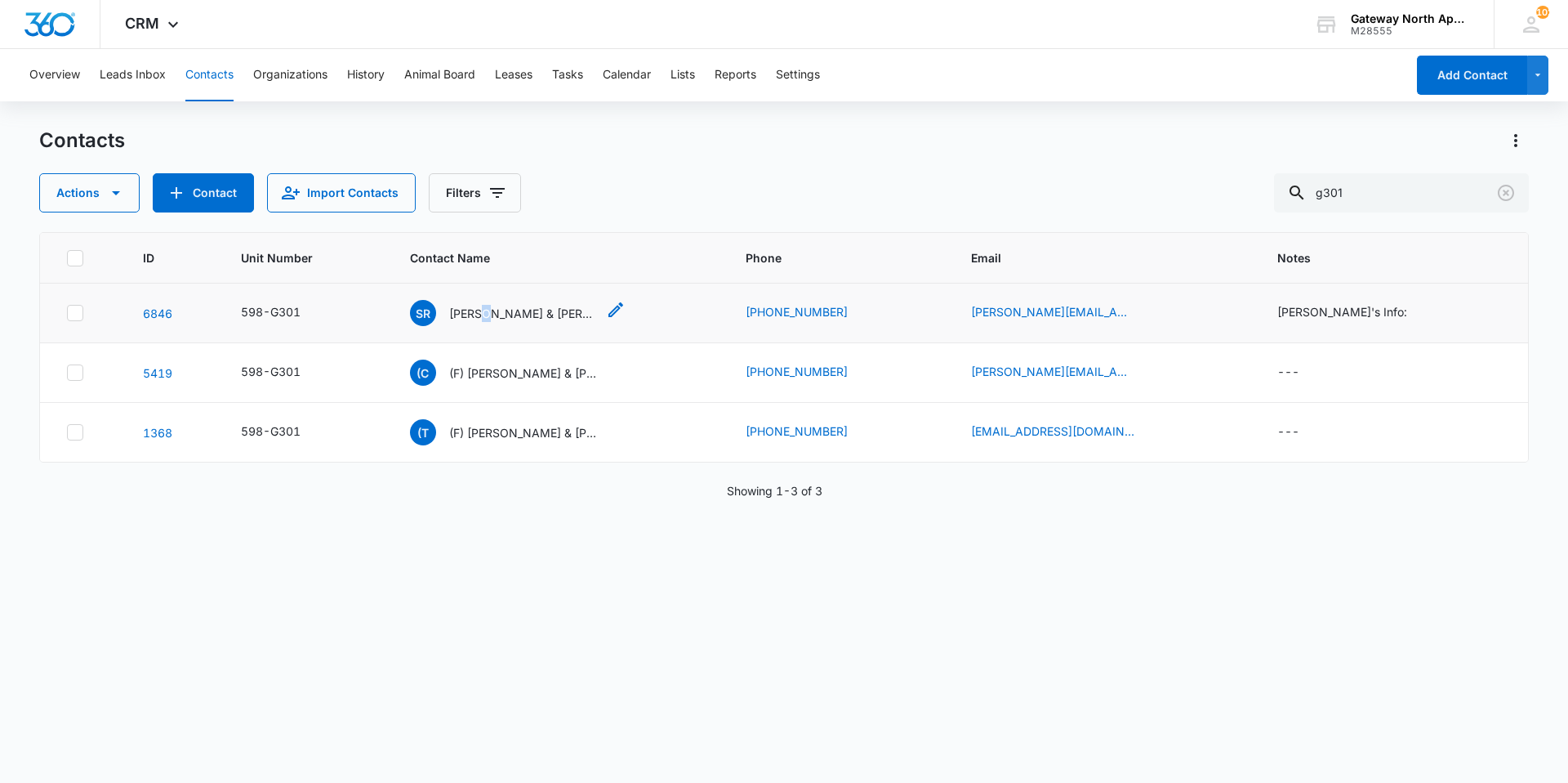
click at [505, 314] on p "[PERSON_NAME] & [PERSON_NAME]" at bounding box center [523, 313] width 147 height 17
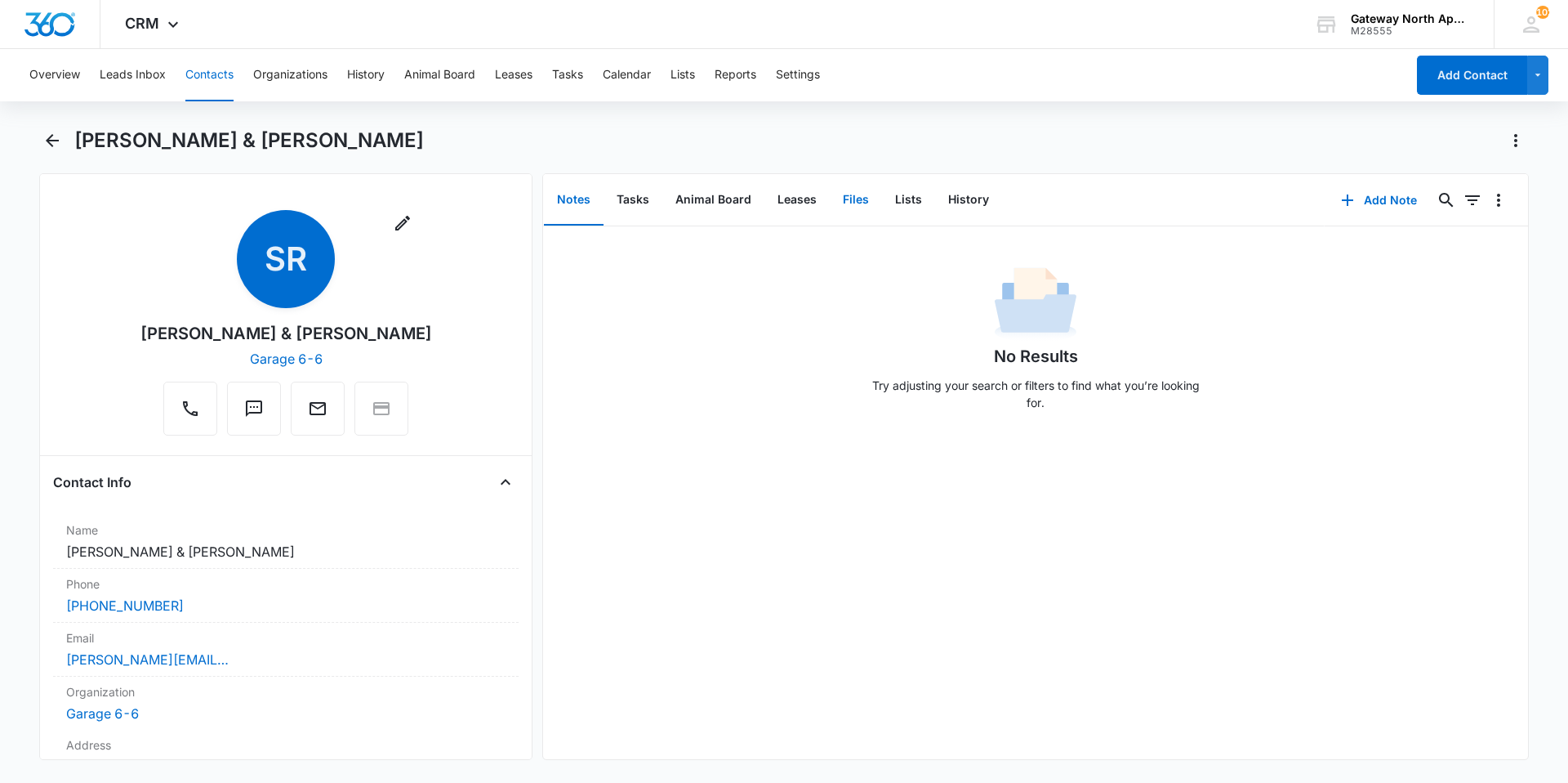
click at [859, 202] on button "Files" at bounding box center [856, 200] width 52 height 50
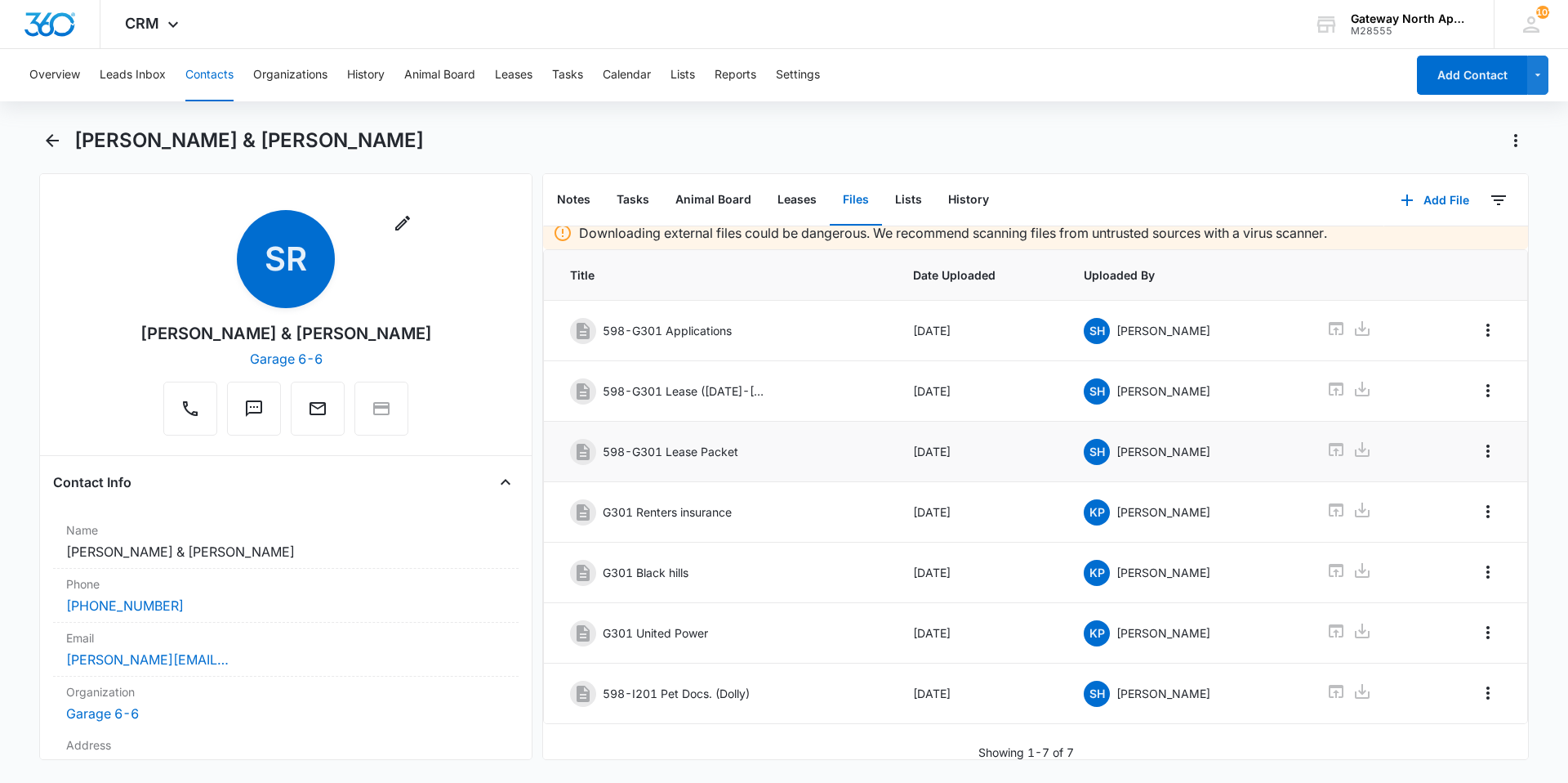
scroll to position [24, 0]
click at [1445, 203] on button "Add File" at bounding box center [1435, 200] width 101 height 40
click at [1411, 251] on div "Upload Files" at bounding box center [1413, 252] width 66 height 12
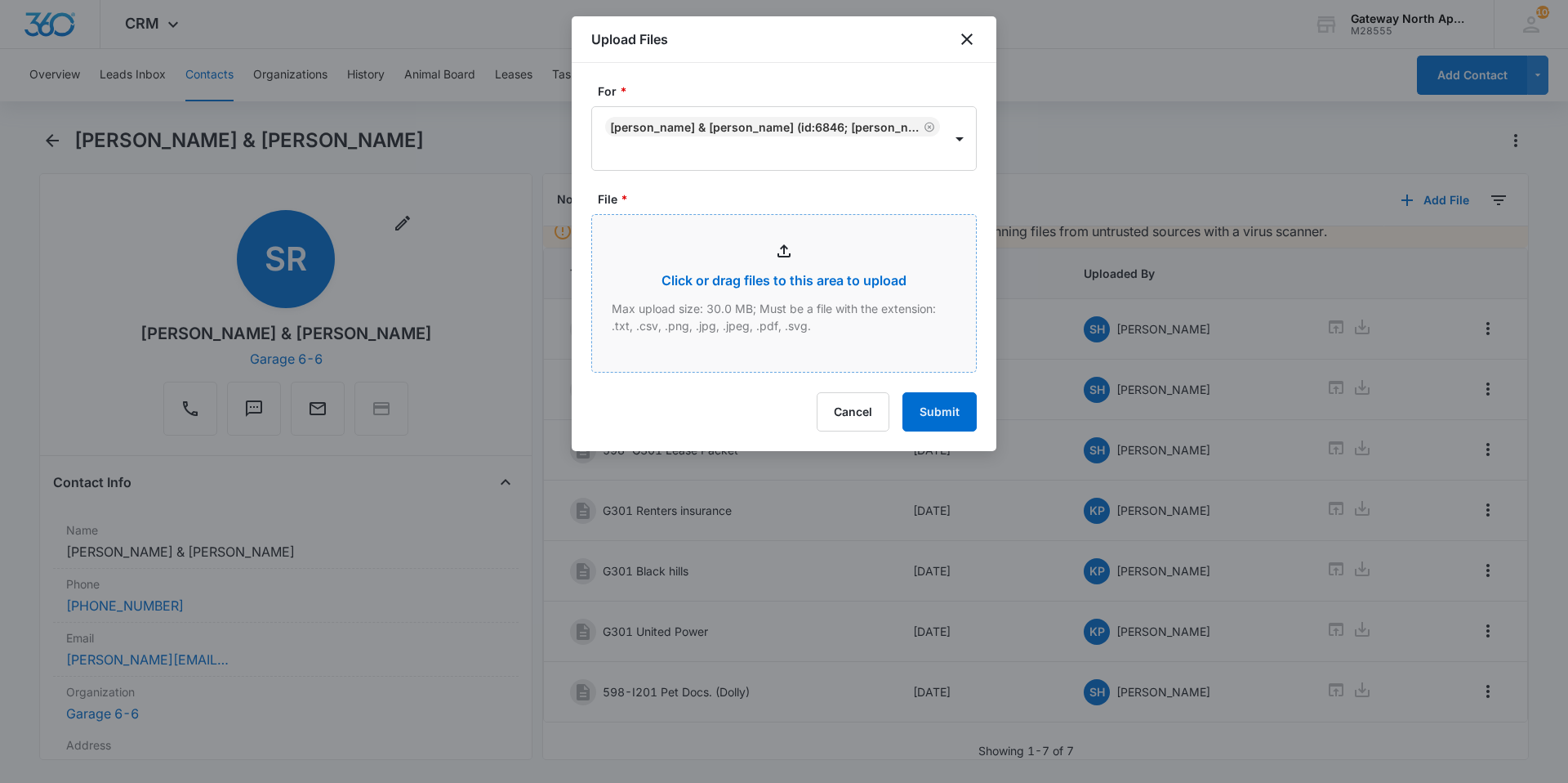
type input "C:\fakepath\Inspection G301_09122025133630.pdf"
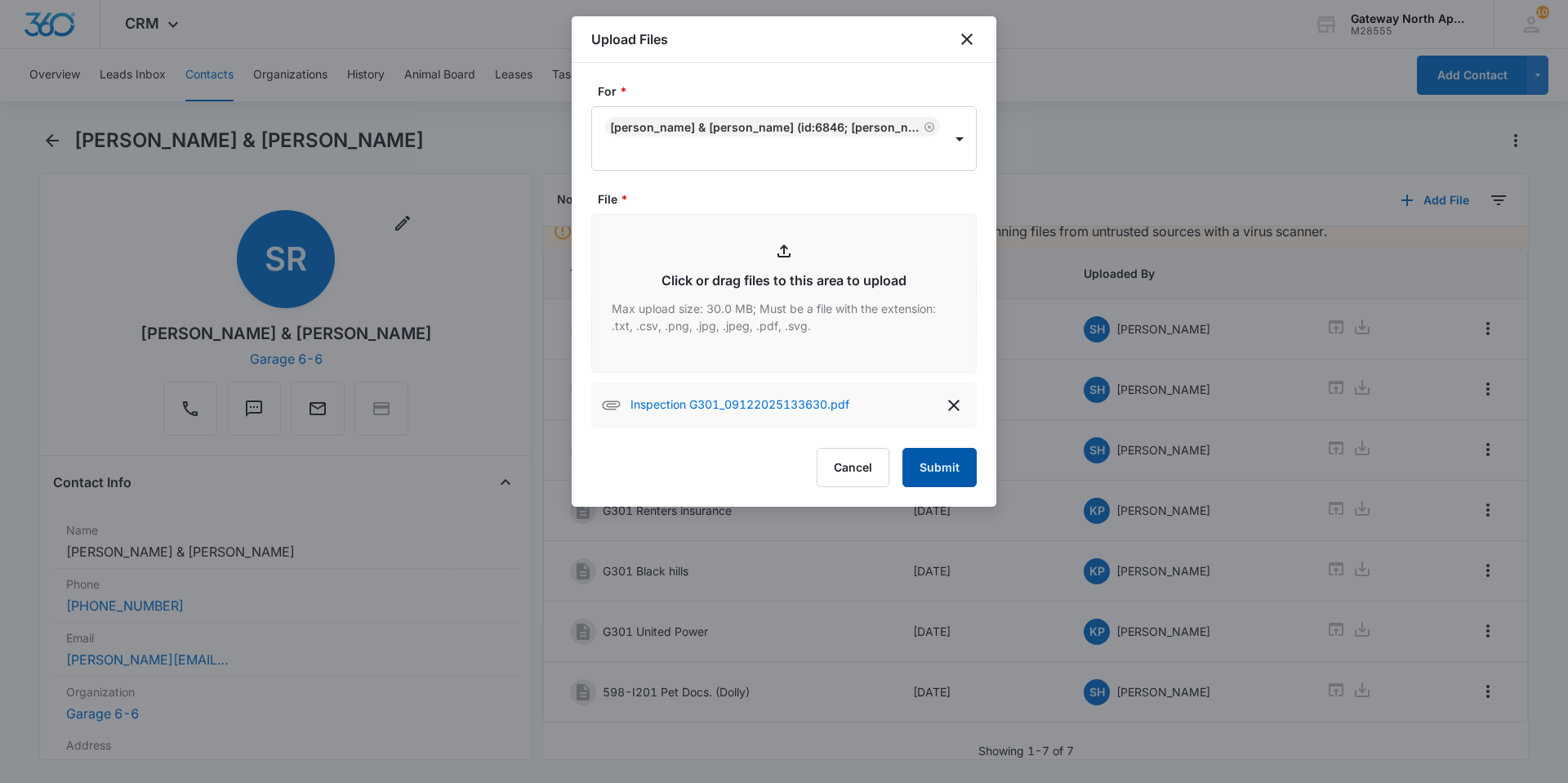
click at [933, 470] on button "Submit" at bounding box center [939, 467] width 74 height 40
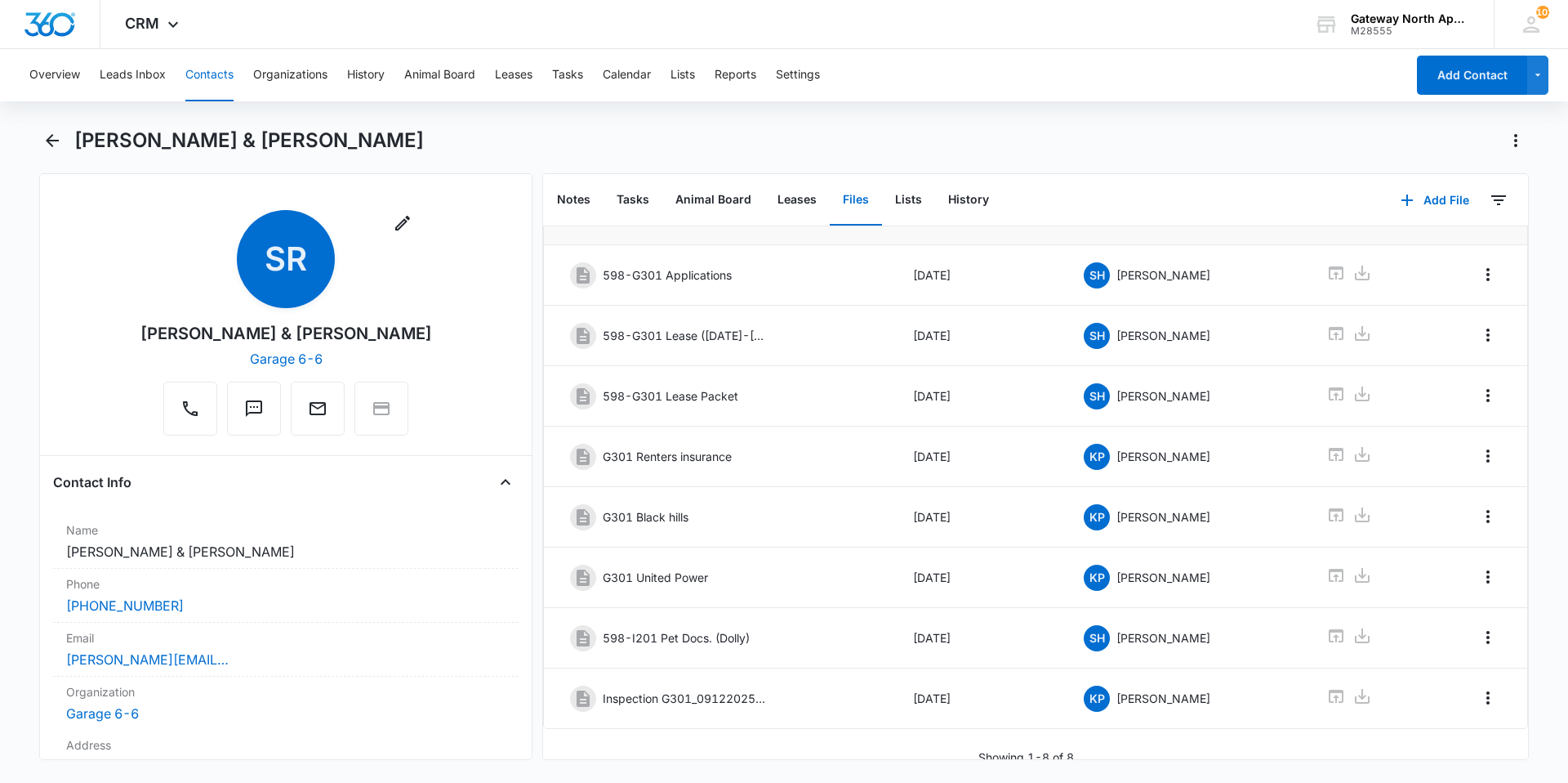
scroll to position [84, 0]
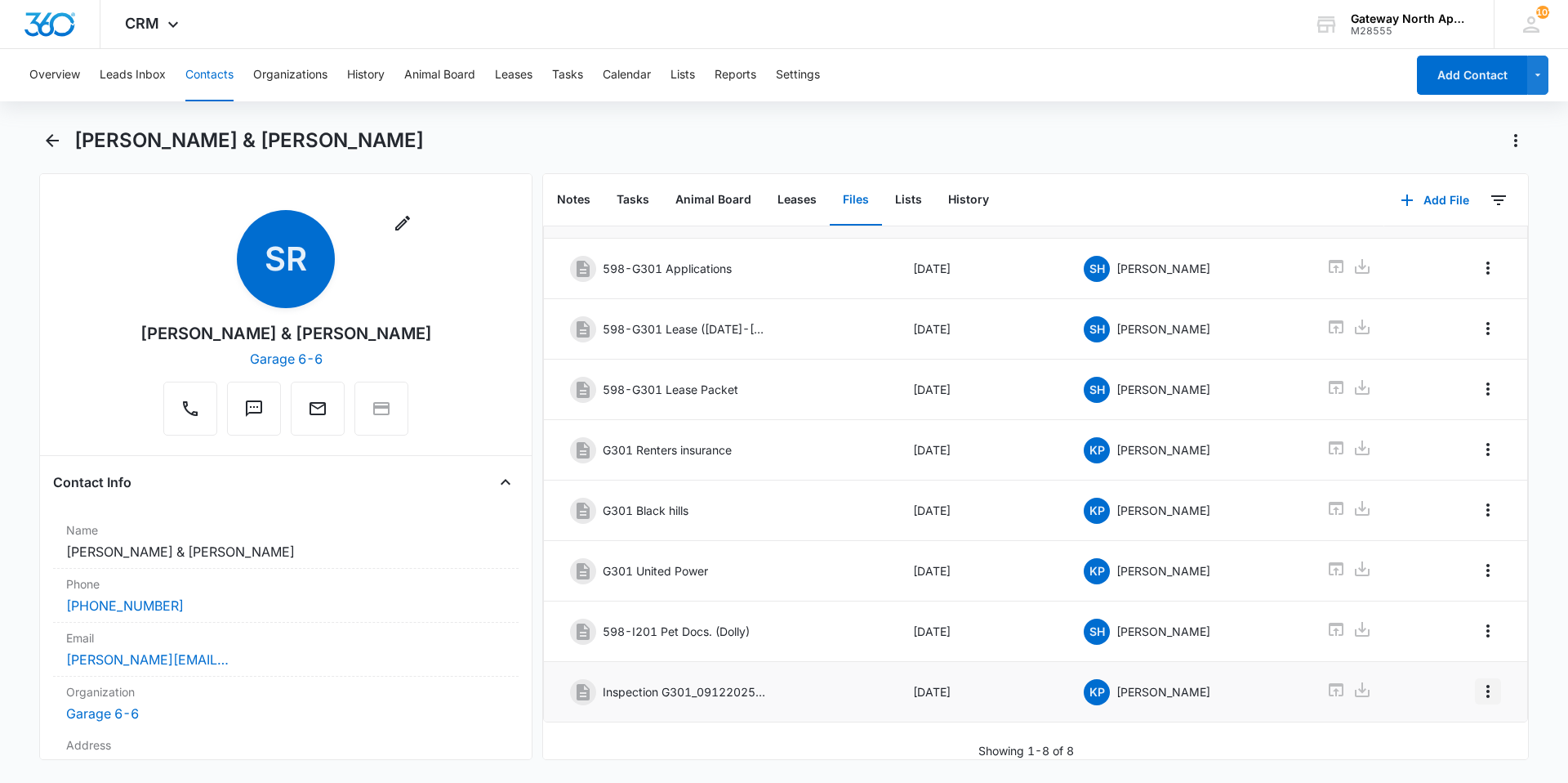
click at [1478, 682] on icon "Overflow Menu" at bounding box center [1488, 691] width 19 height 19
click at [1462, 711] on div "Edit Delete" at bounding box center [1441, 737] width 95 height 76
click at [1478, 682] on icon "Overflow Menu" at bounding box center [1488, 691] width 19 height 19
click at [1444, 723] on div "Edit" at bounding box center [1432, 725] width 35 height 12
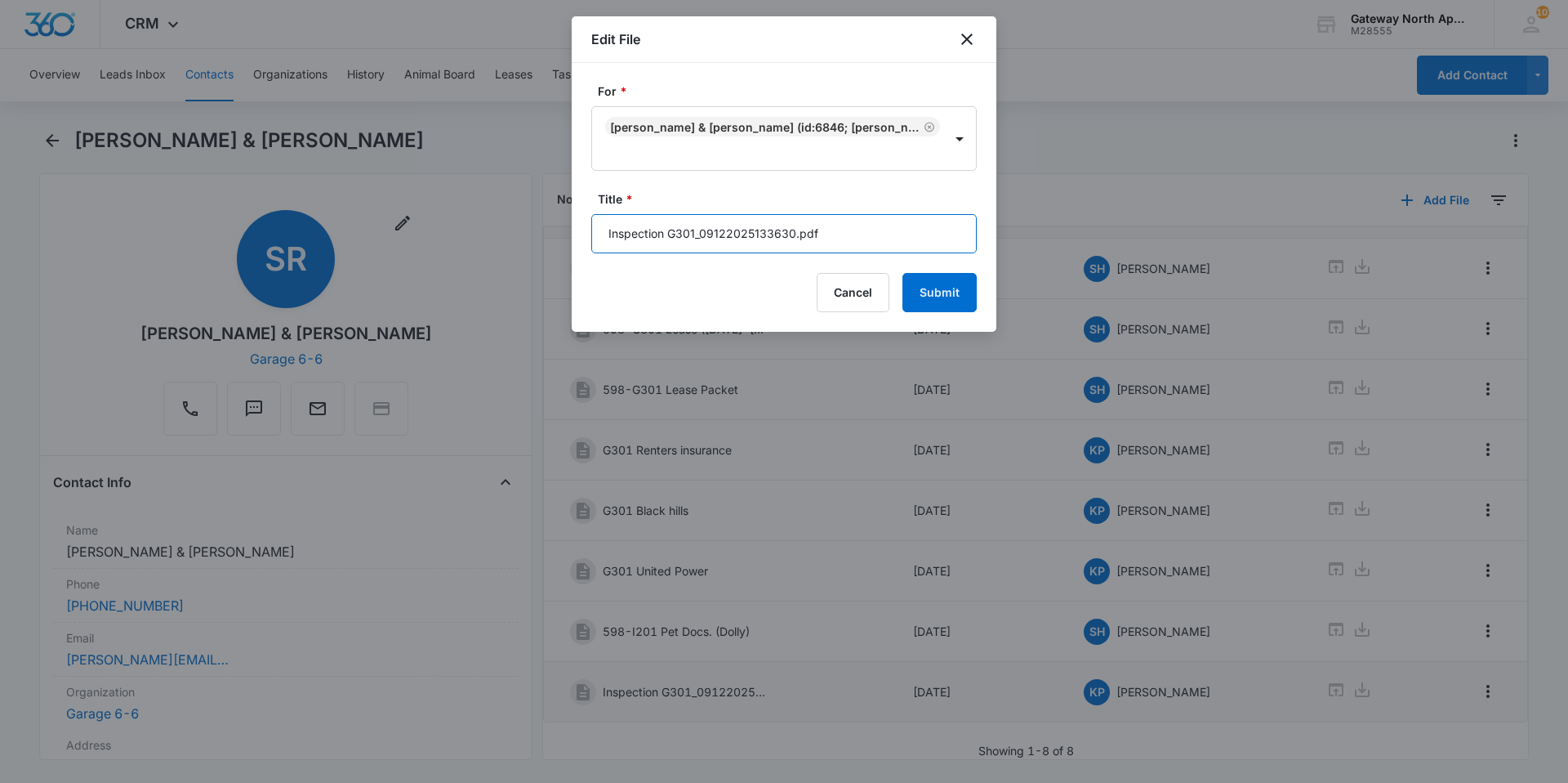
drag, startPoint x: 870, startPoint y: 239, endPoint x: 670, endPoint y: 252, distance: 200.4
click at [671, 253] on form "For * [PERSON_NAME] & [PERSON_NAME] (ID:6846; [PERSON_NAME][EMAIL_ADDRESS][DOMA…" at bounding box center [784, 197] width 385 height 230
click at [600, 228] on input "Inspection" at bounding box center [784, 234] width 385 height 40
click at [736, 231] on input "598- G301 Inspection" at bounding box center [784, 234] width 385 height 40
type input "598- G301 Inspection report"
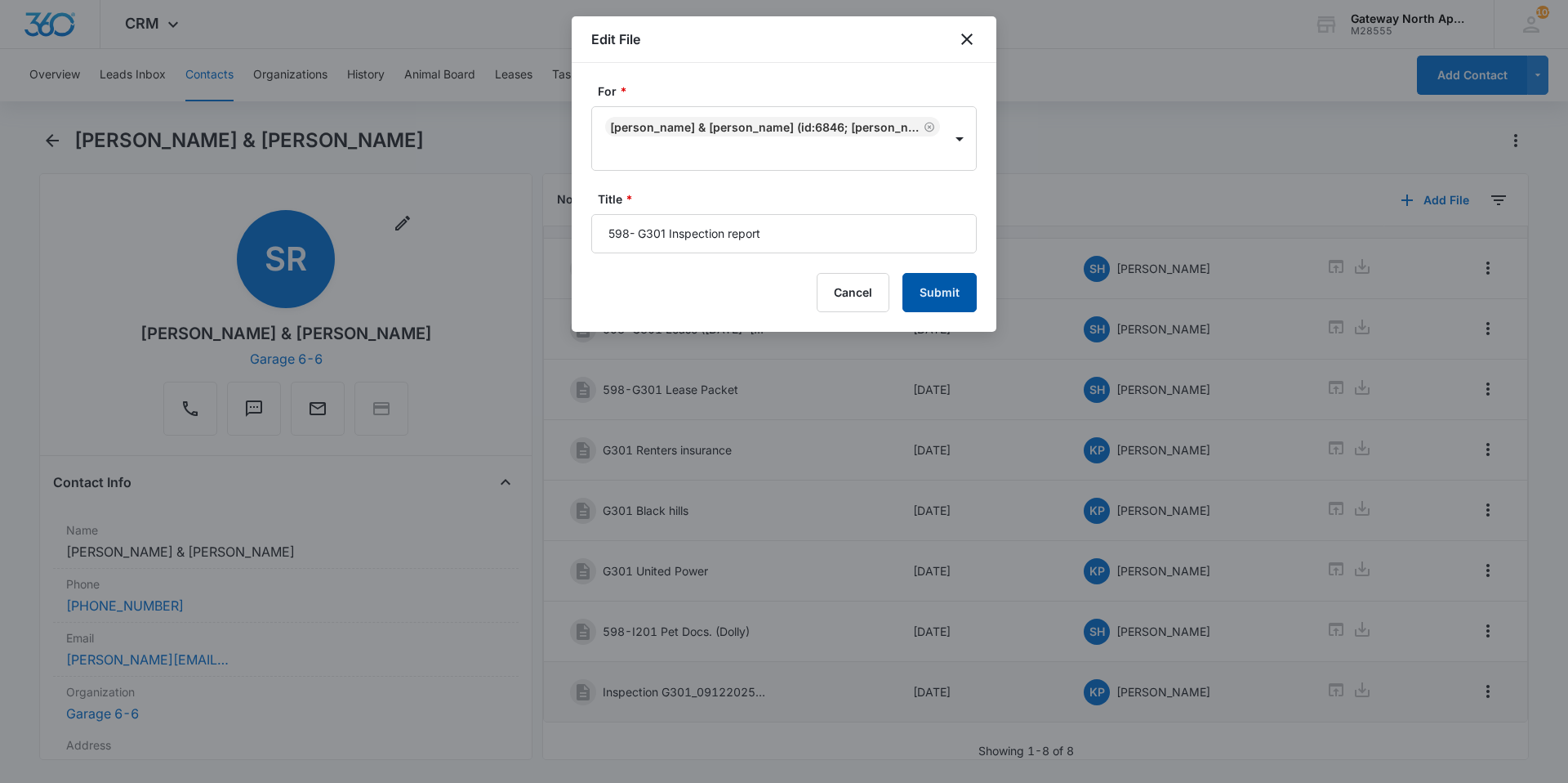
click at [925, 290] on button "Submit" at bounding box center [939, 292] width 74 height 40
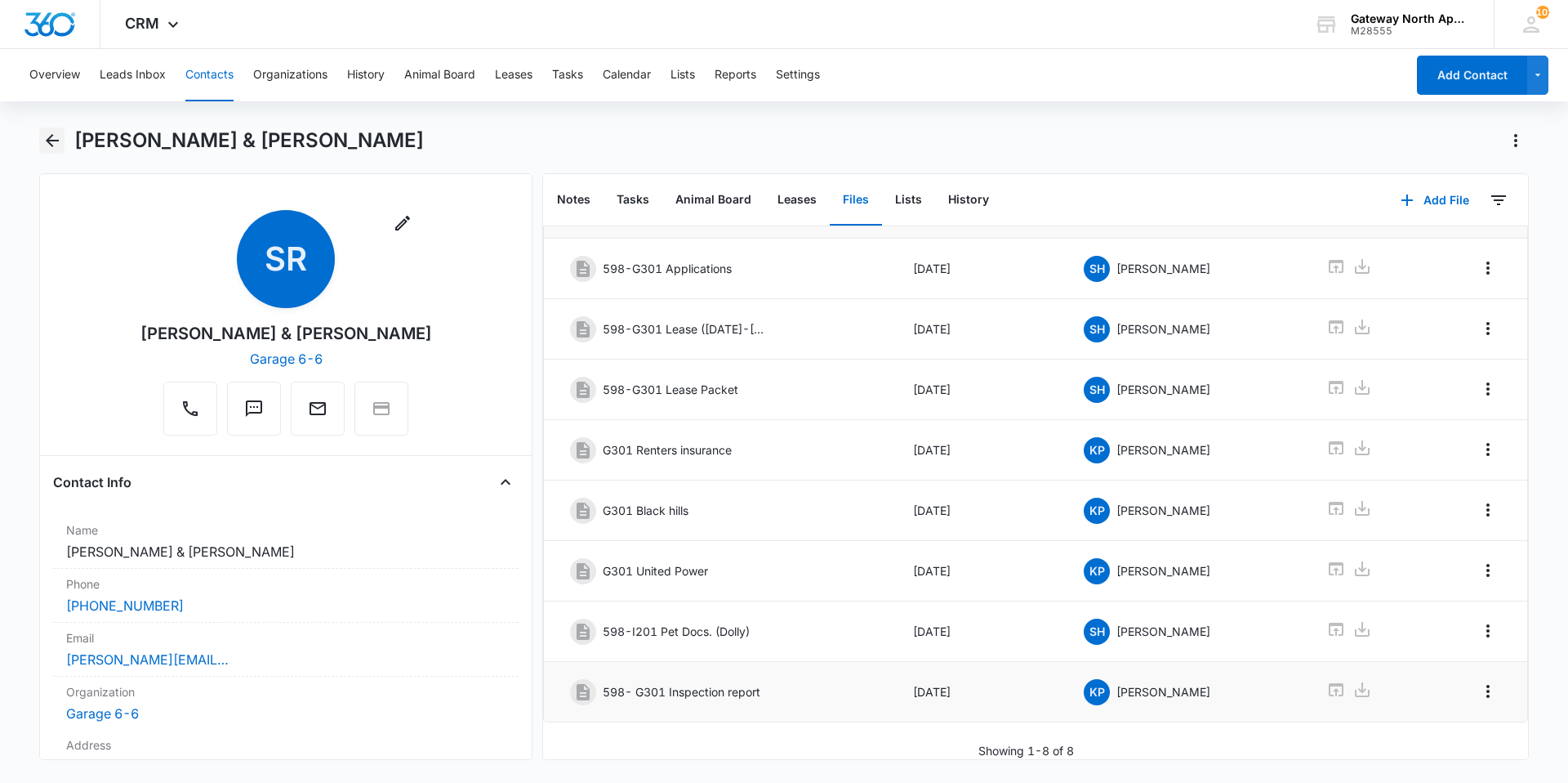
click at [49, 141] on icon "Back" at bounding box center [52, 141] width 14 height 14
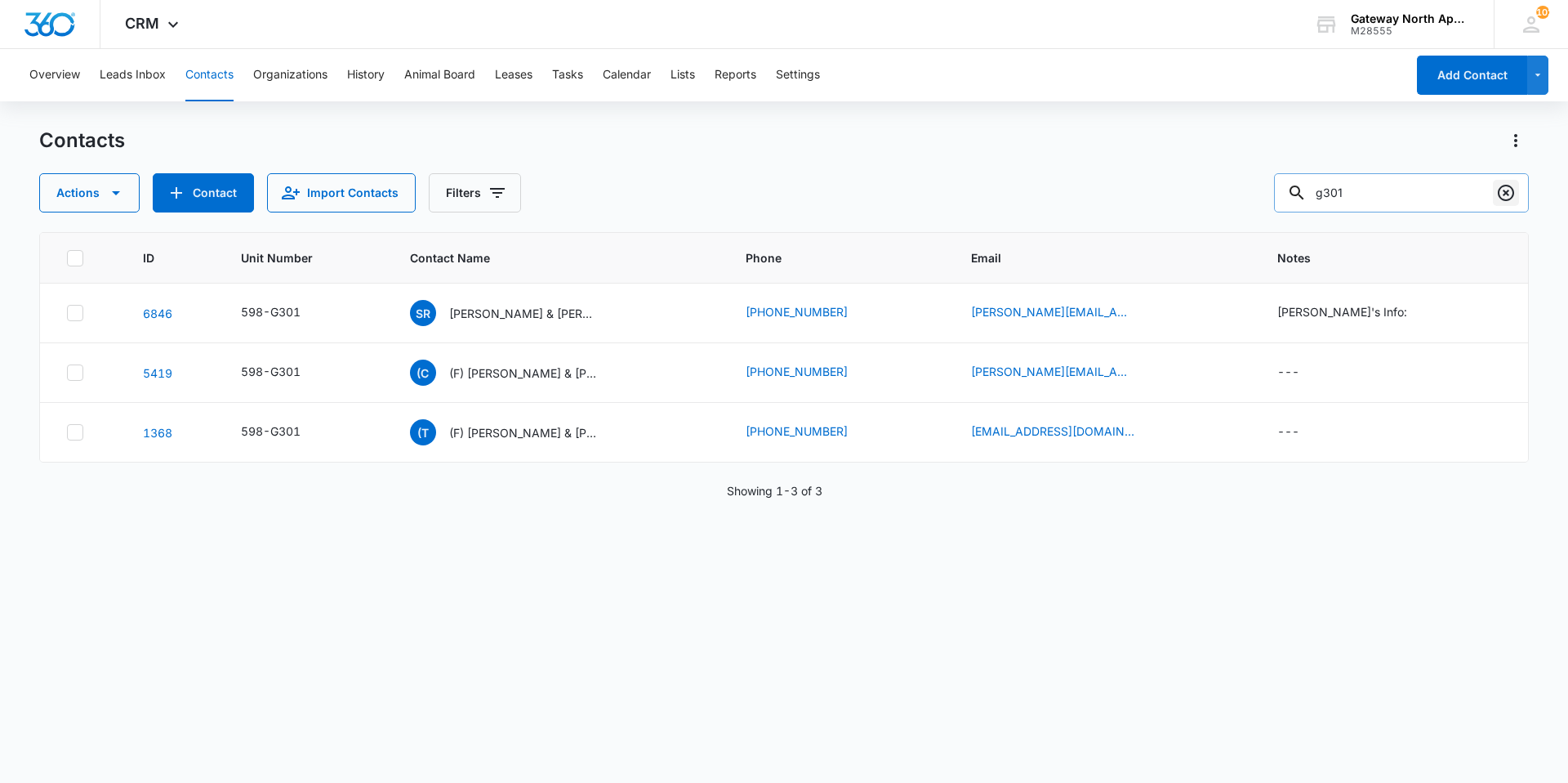
click at [1500, 191] on icon "Clear" at bounding box center [1506, 192] width 19 height 19
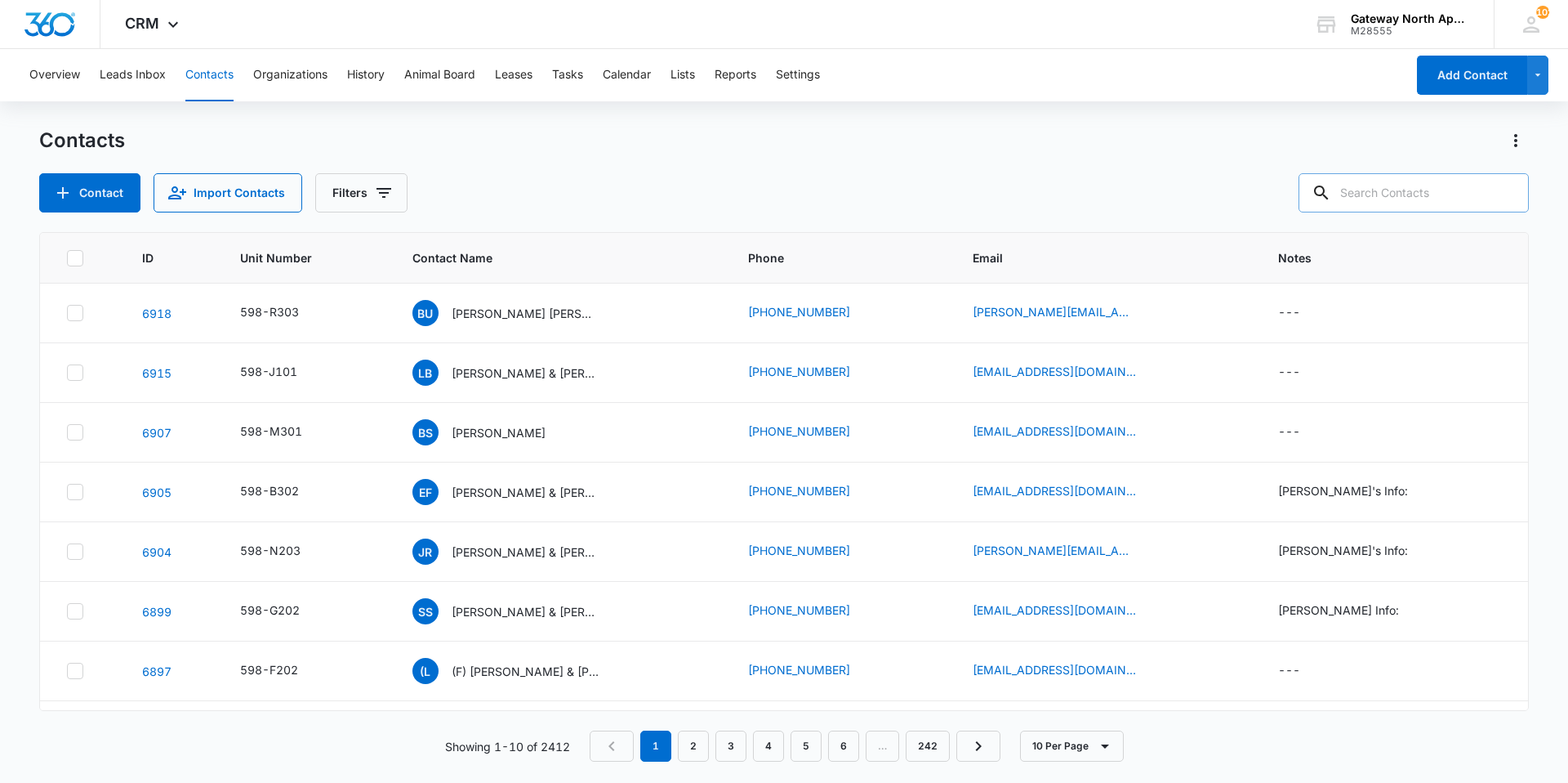
click at [1415, 190] on input "text" at bounding box center [1413, 192] width 230 height 40
type input "[PERSON_NAME]"
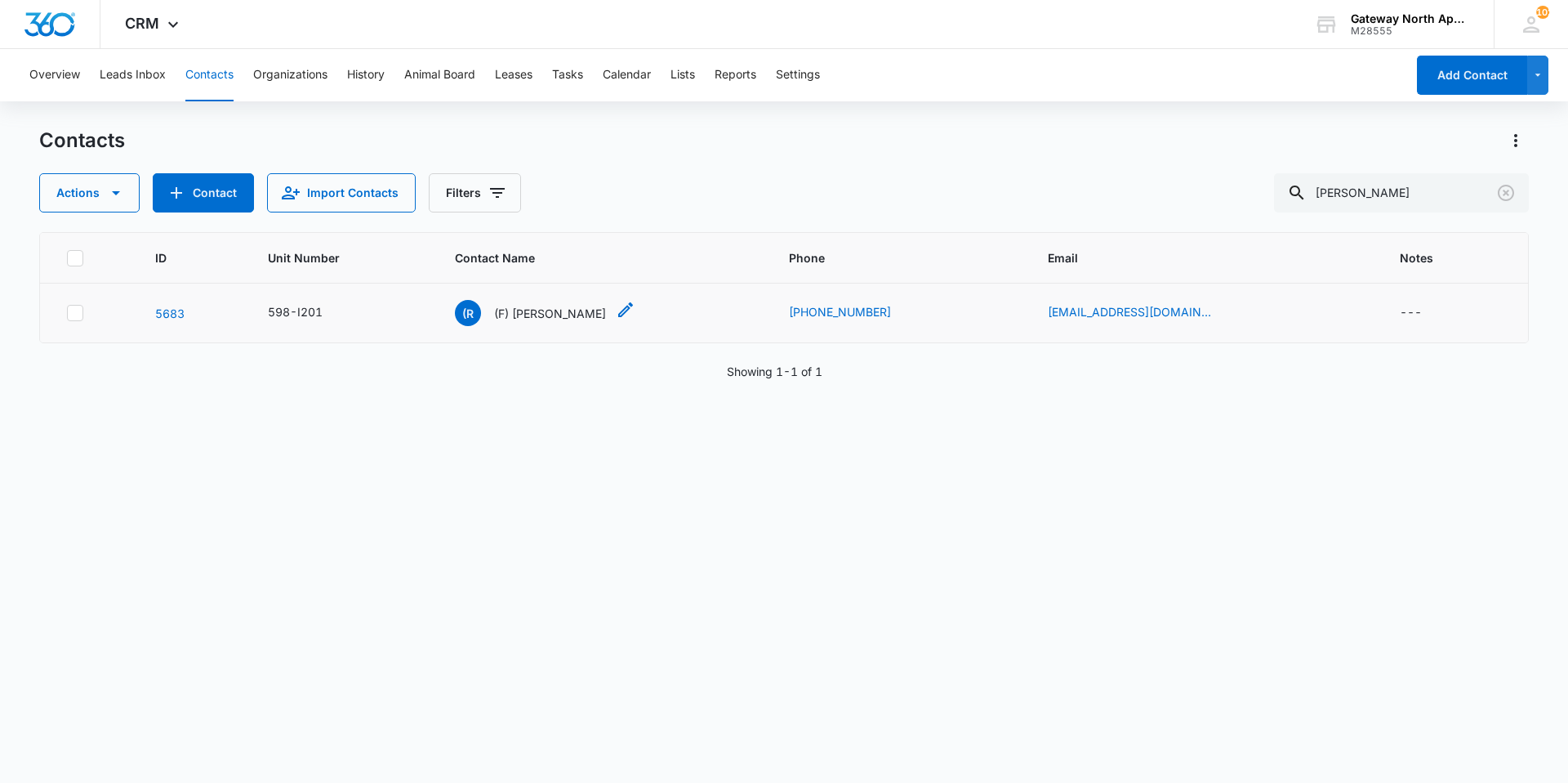
click at [539, 316] on p "(F) [PERSON_NAME]" at bounding box center [551, 313] width 112 height 17
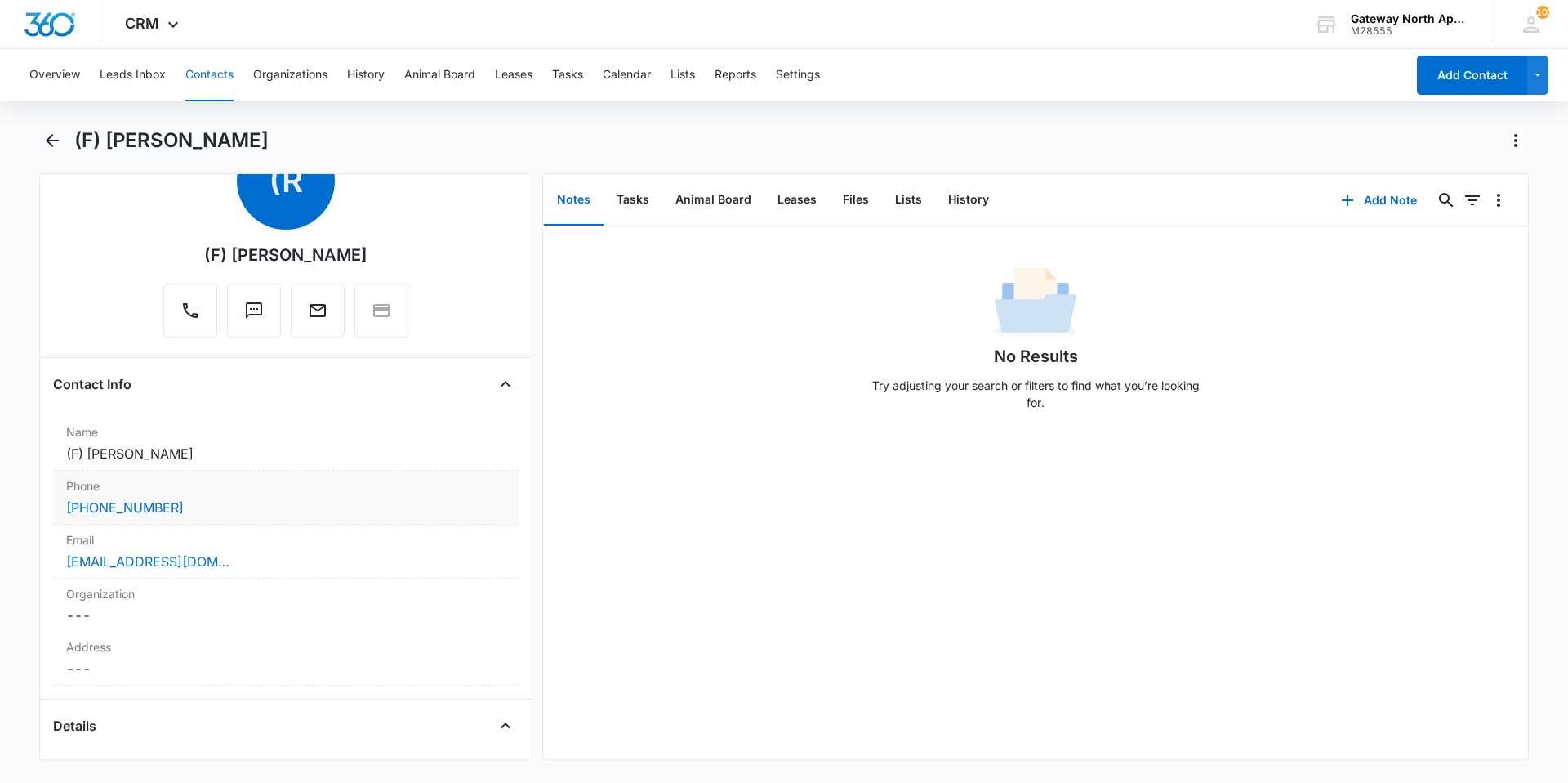
scroll to position [246, 0]
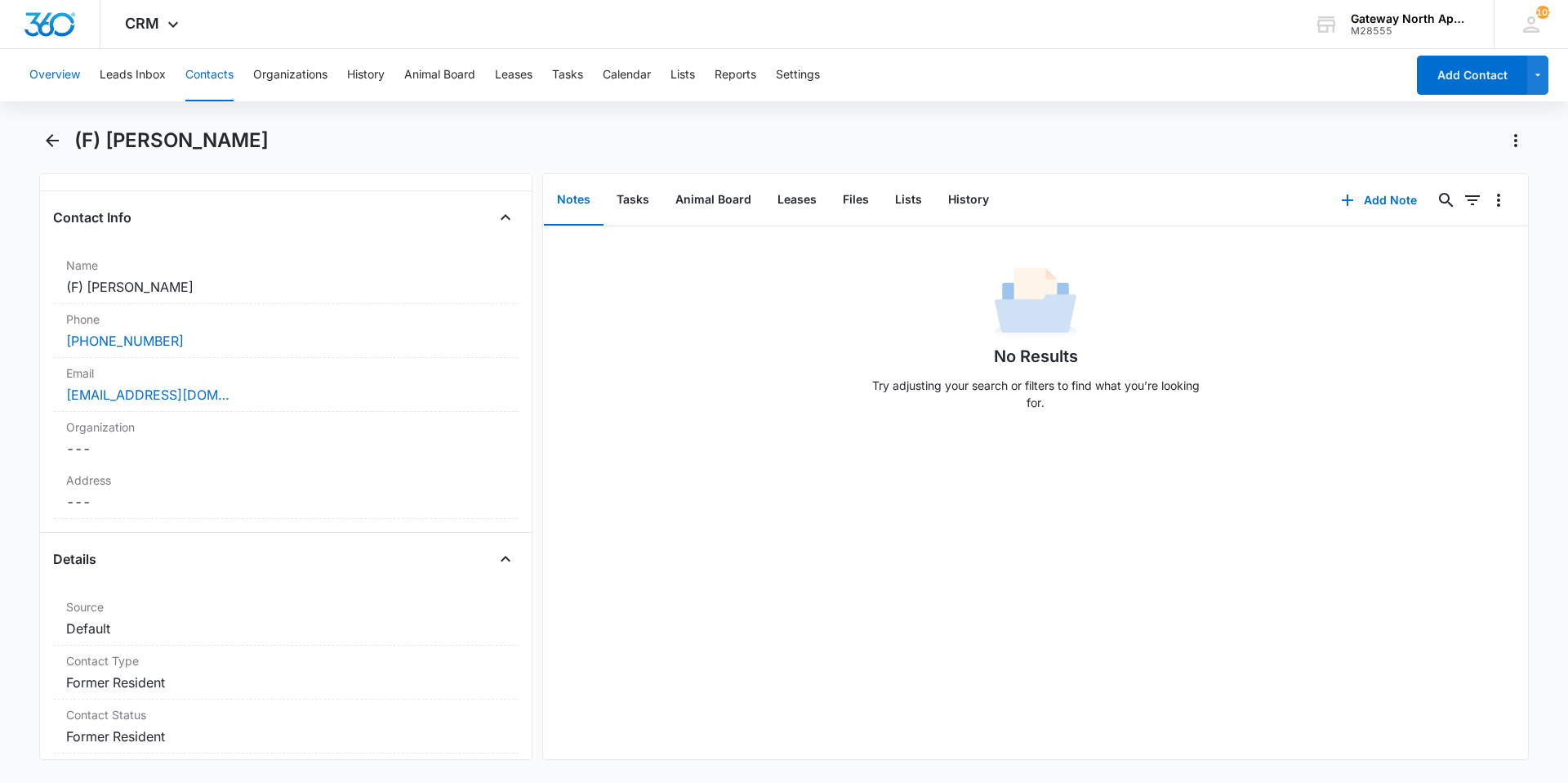
click at [46, 76] on button "Overview" at bounding box center [54, 75] width 50 height 52
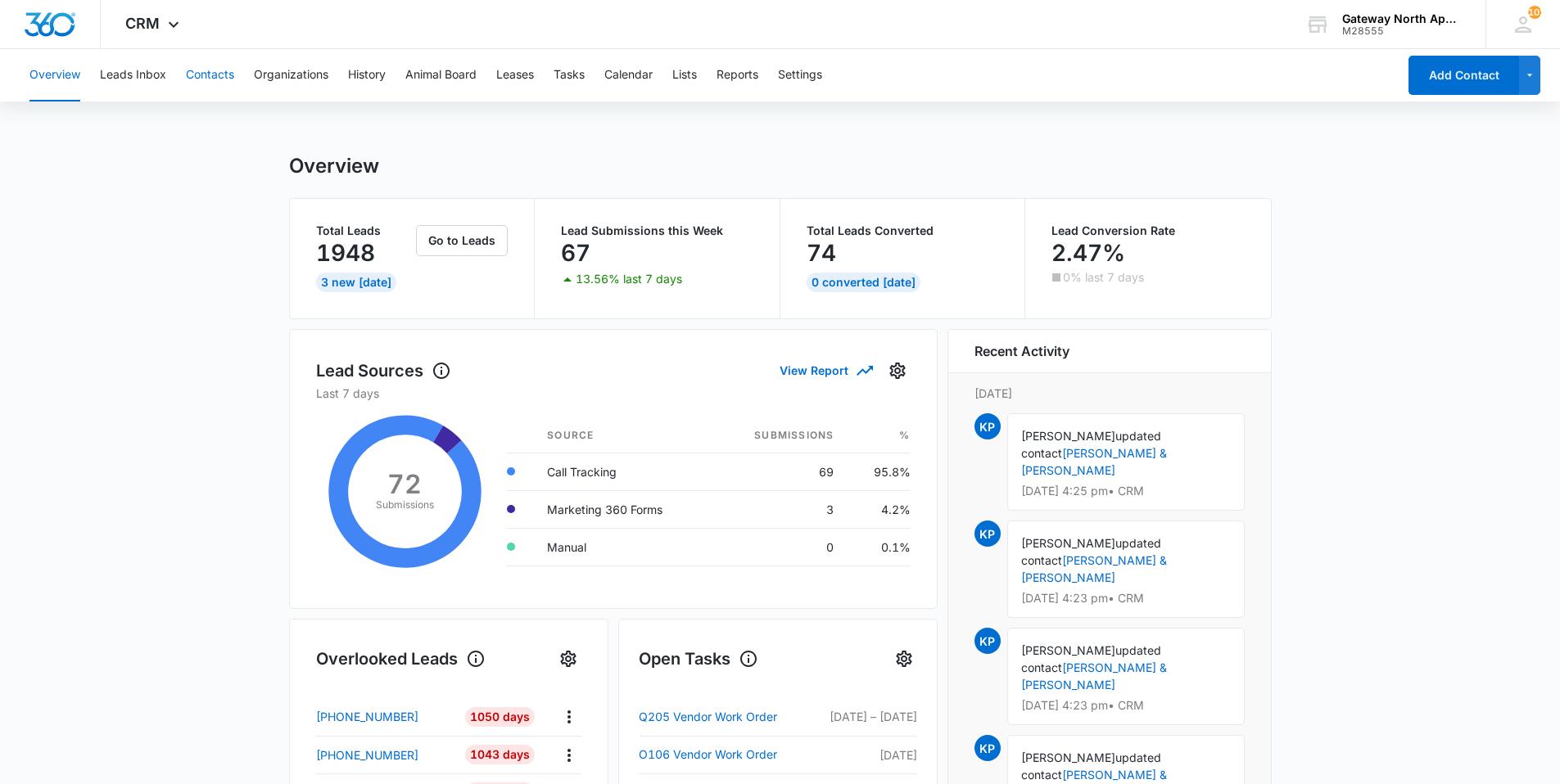
click at [224, 77] on button "Contacts" at bounding box center [210, 75] width 48 height 52
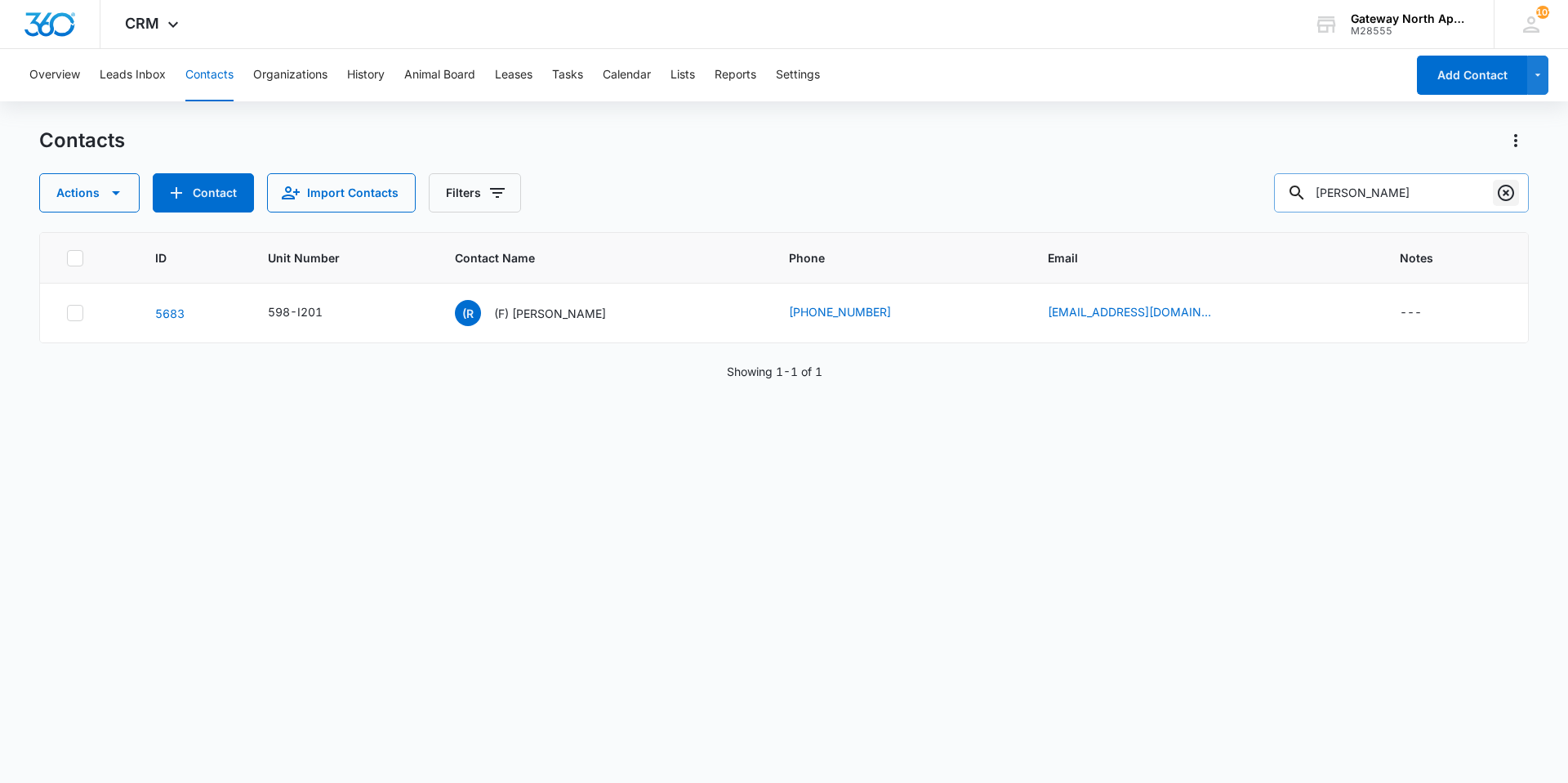
drag, startPoint x: 1515, startPoint y: 203, endPoint x: 1483, endPoint y: 203, distance: 32.0
click at [1512, 203] on button "Clear" at bounding box center [1506, 192] width 26 height 26
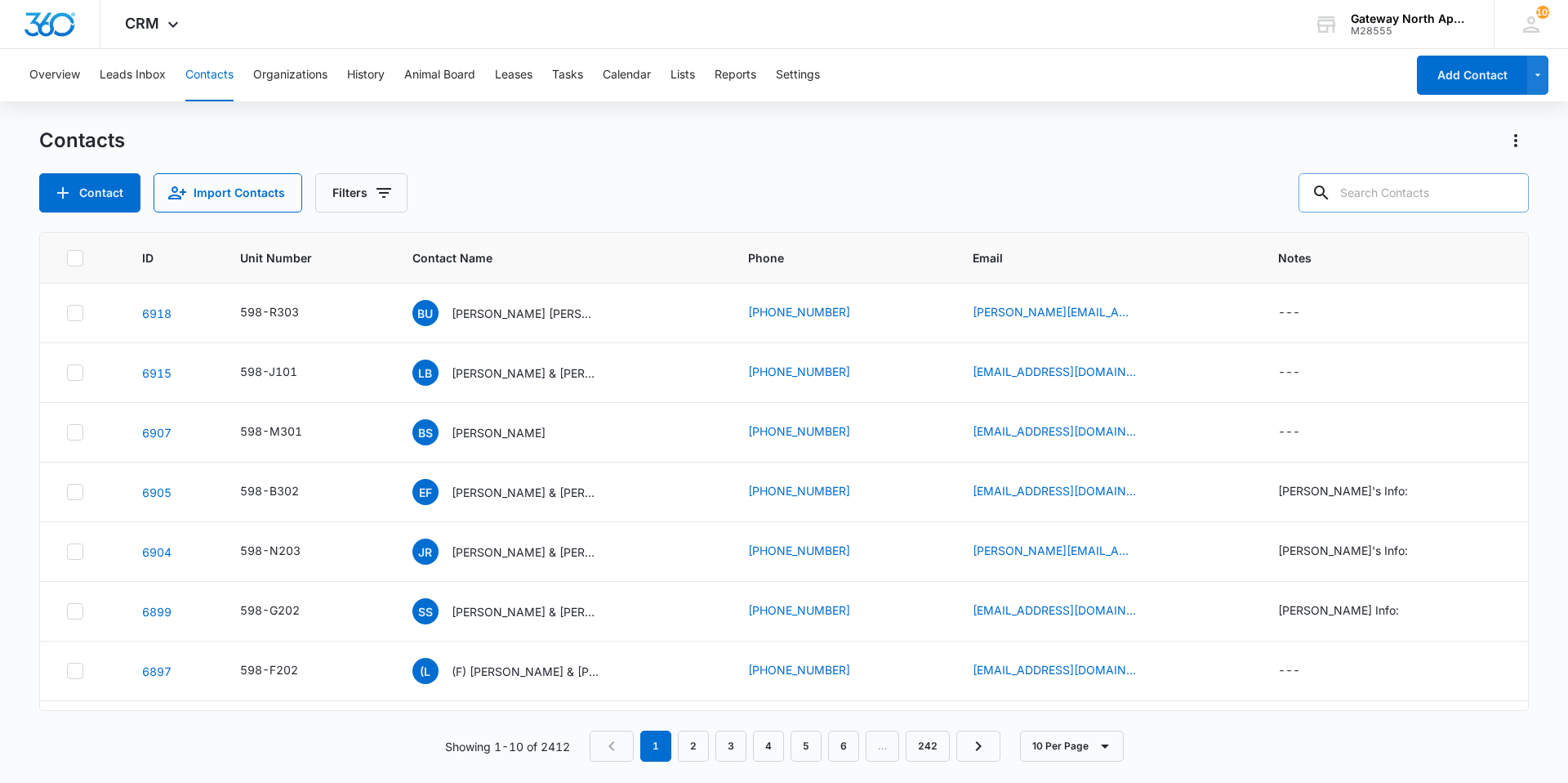
click at [1446, 200] on input "text" at bounding box center [1413, 192] width 230 height 40
type input "i206"
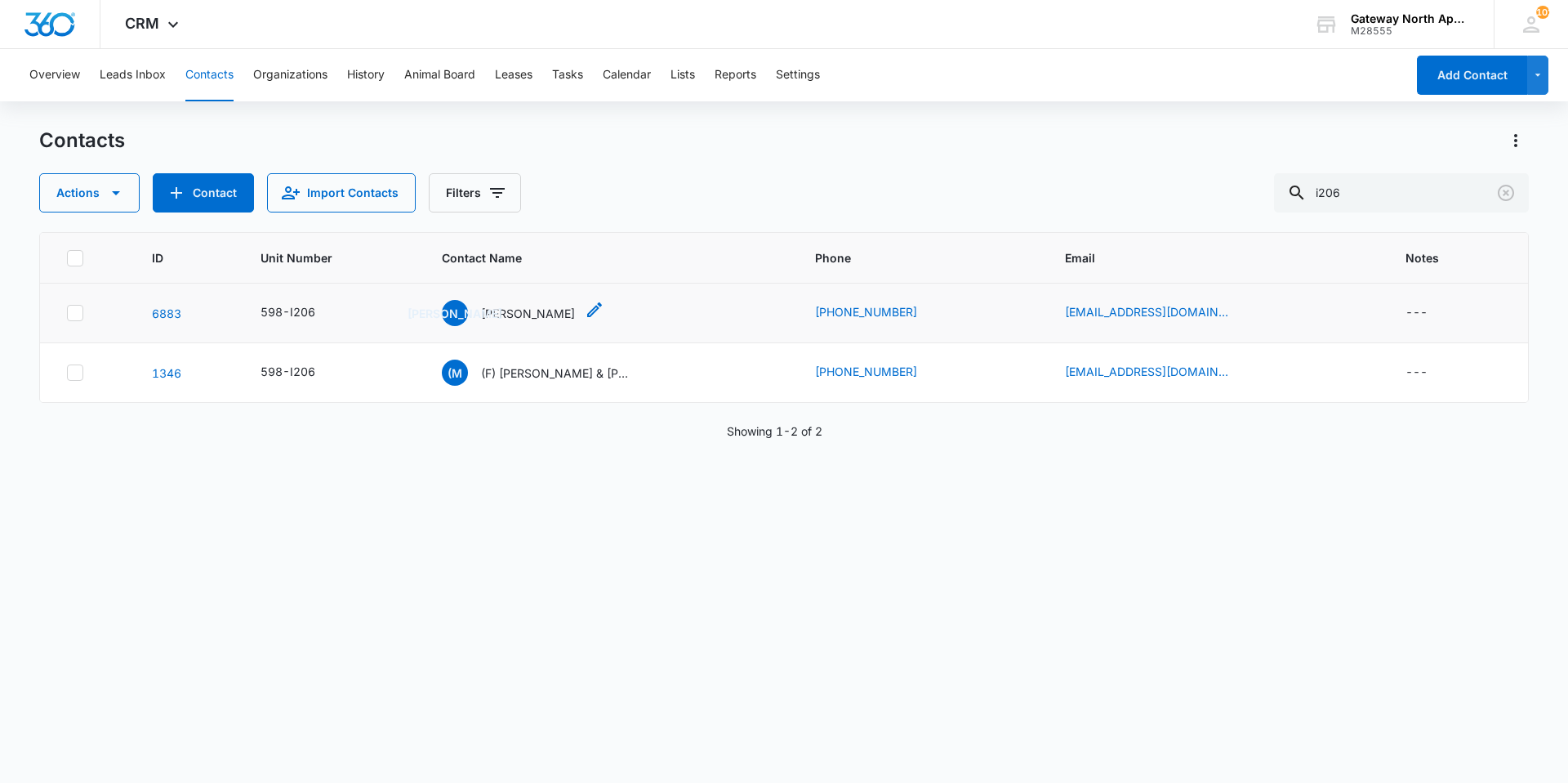
click at [537, 307] on p "[PERSON_NAME]" at bounding box center [527, 313] width 94 height 17
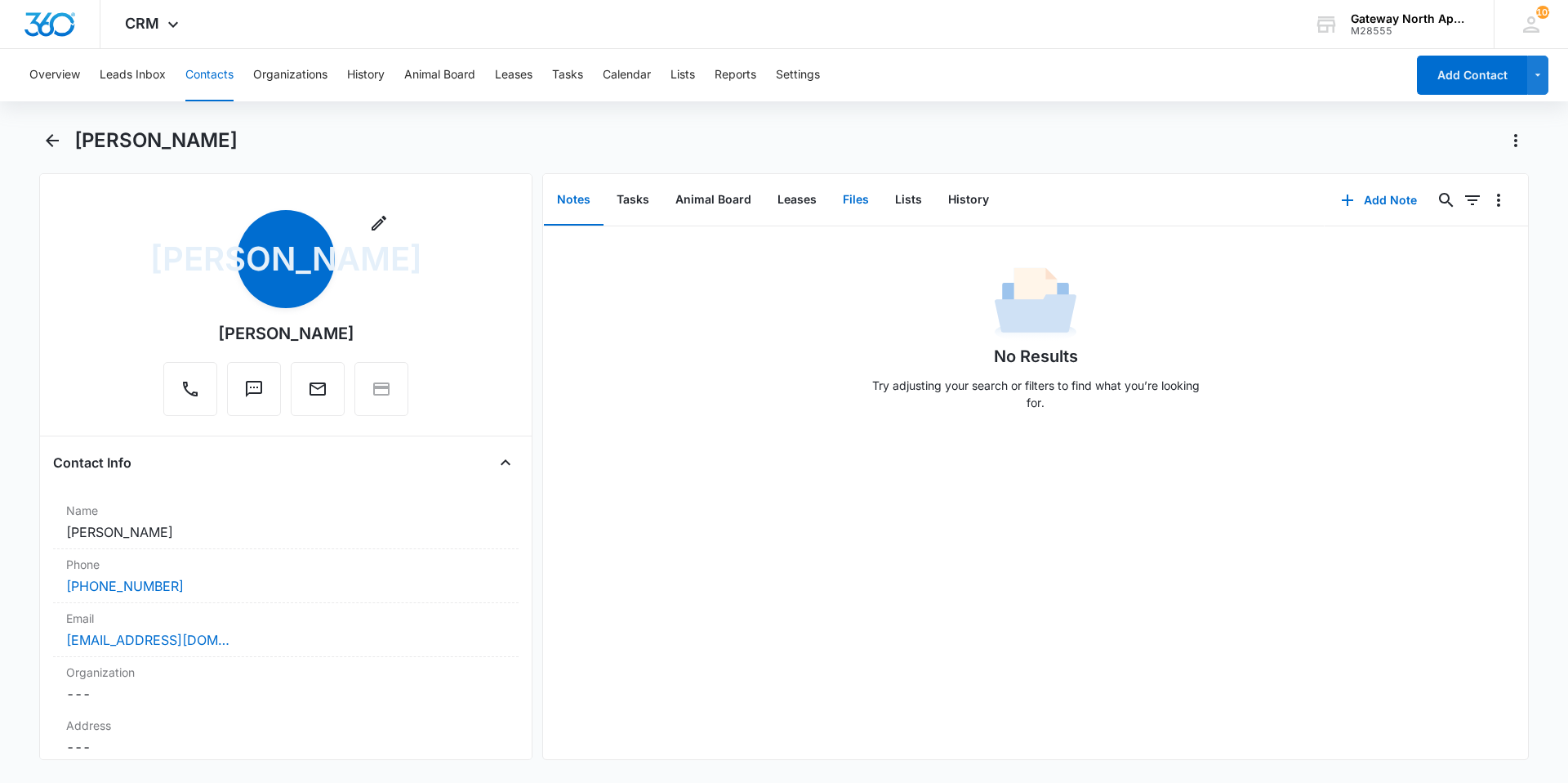
click at [857, 204] on button "Files" at bounding box center [856, 200] width 52 height 50
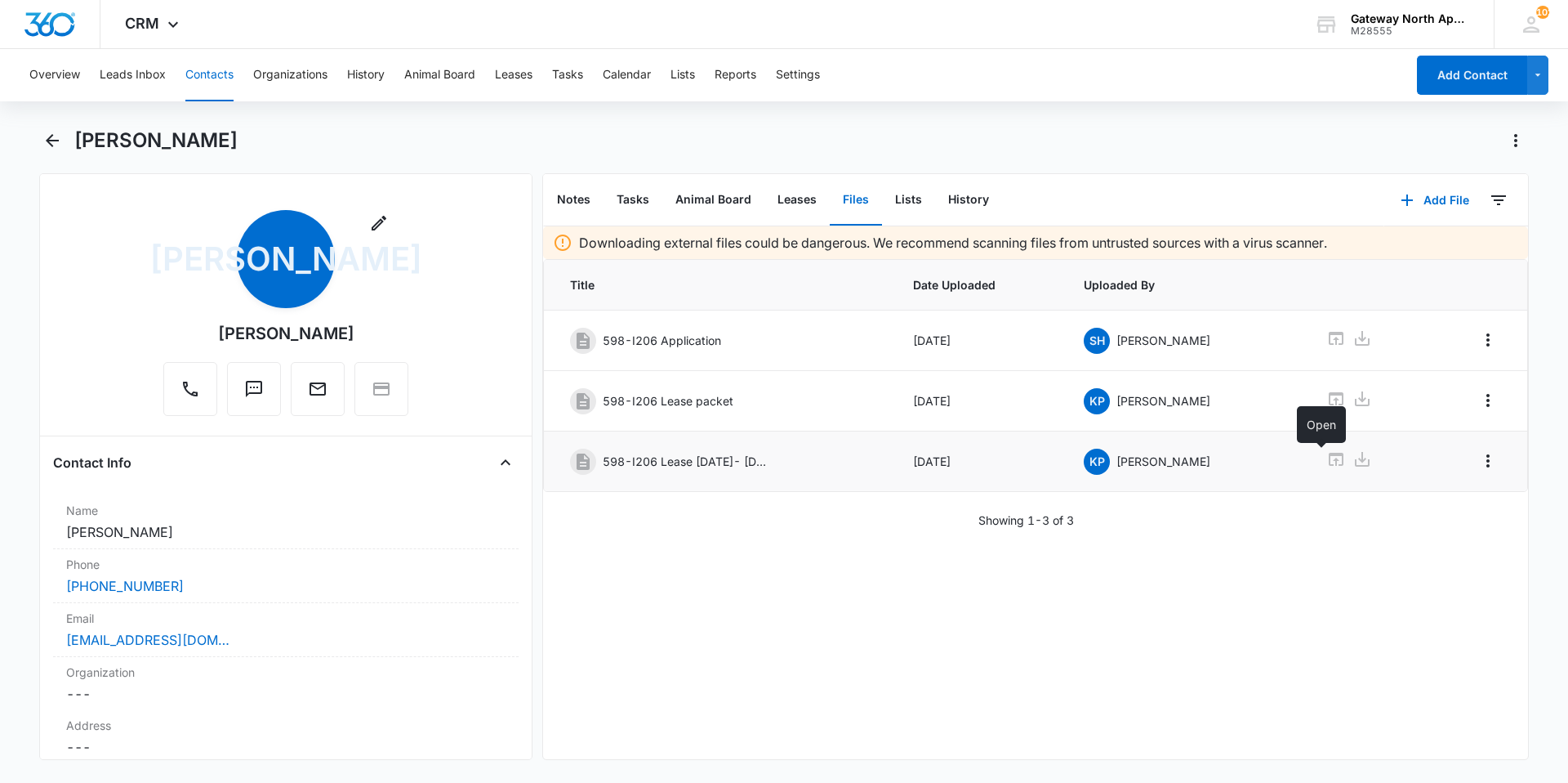
click at [1329, 459] on icon at bounding box center [1336, 459] width 14 height 14
